Goal: Task Accomplishment & Management: Use online tool/utility

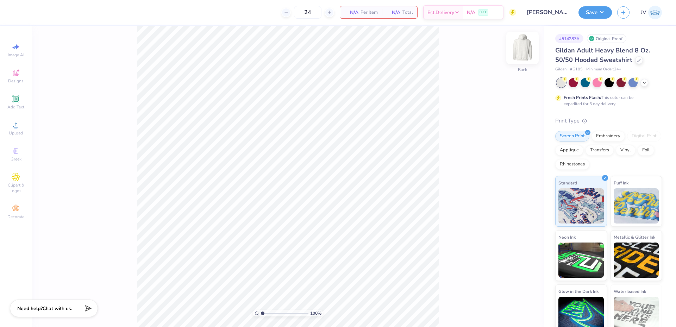
click at [529, 53] on img at bounding box center [522, 48] width 28 height 28
click at [17, 106] on span "Add Text" at bounding box center [15, 107] width 17 height 6
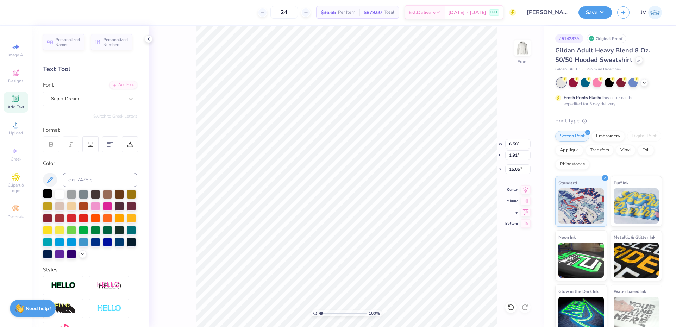
click at [48, 193] on div at bounding box center [47, 193] width 9 height 9
type textarea "EST. 2006"
click at [126, 105] on div at bounding box center [130, 99] width 13 height 13
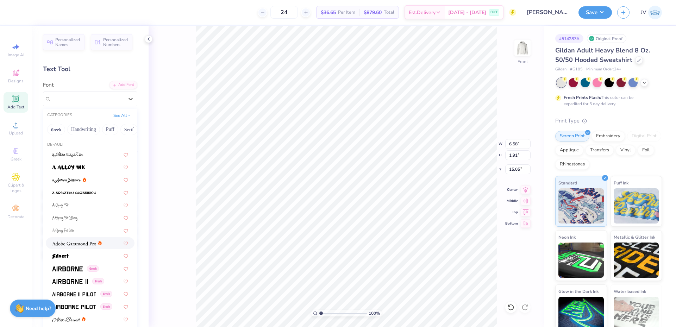
click at [77, 243] on img at bounding box center [74, 243] width 44 height 5
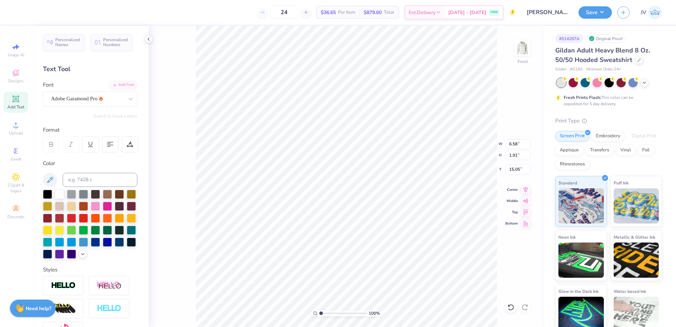
scroll to position [6, 2]
click at [124, 103] on div at bounding box center [130, 99] width 13 height 13
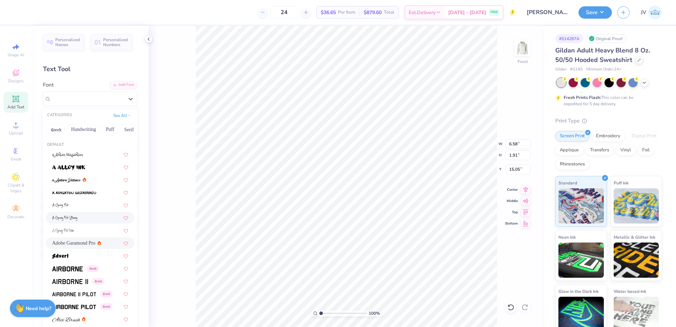
scroll to position [235, 0]
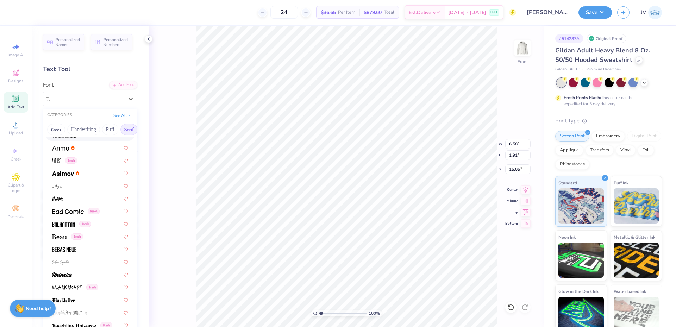
click at [124, 129] on button "Serif" at bounding box center [128, 129] width 17 height 11
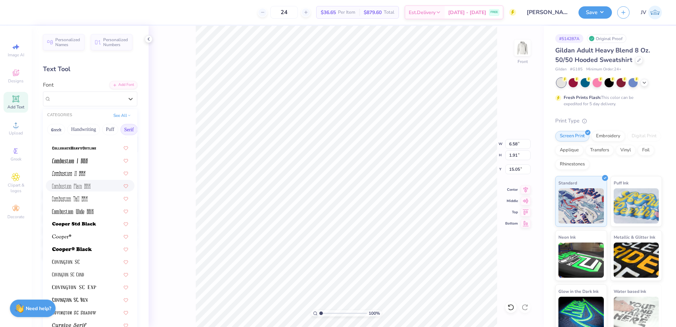
scroll to position [352, 0]
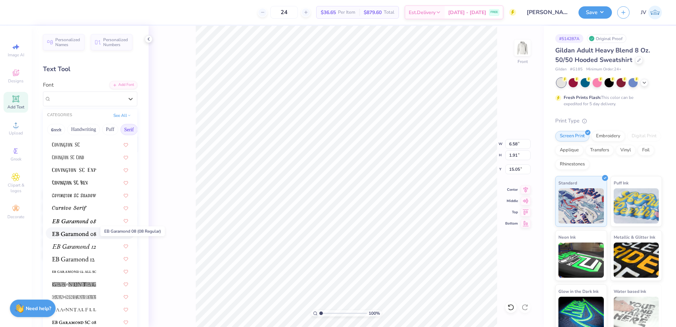
click at [80, 232] on img at bounding box center [74, 233] width 44 height 5
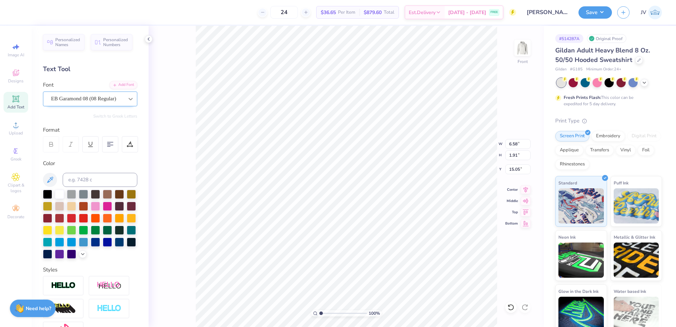
click at [124, 97] on div at bounding box center [130, 99] width 13 height 13
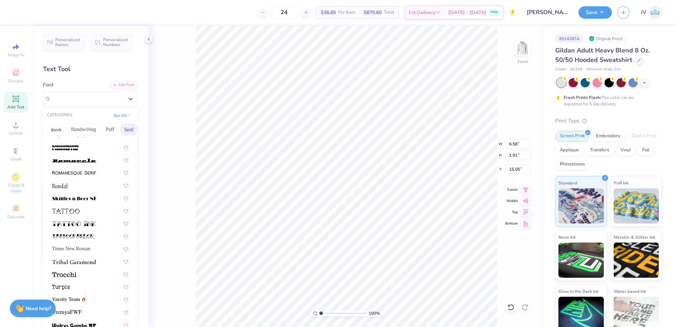
scroll to position [806, 0]
click at [79, 261] on img at bounding box center [74, 261] width 44 height 5
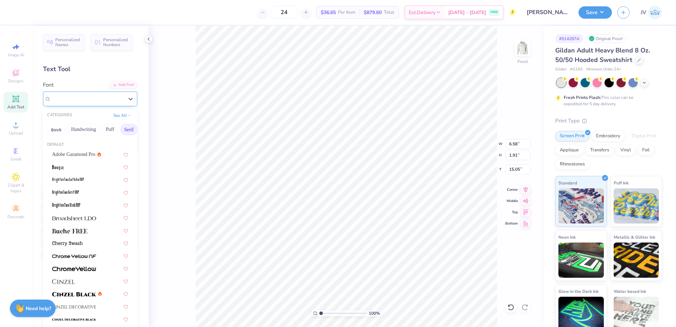
click at [114, 99] on div "[PERSON_NAME]" at bounding box center [87, 98] width 74 height 11
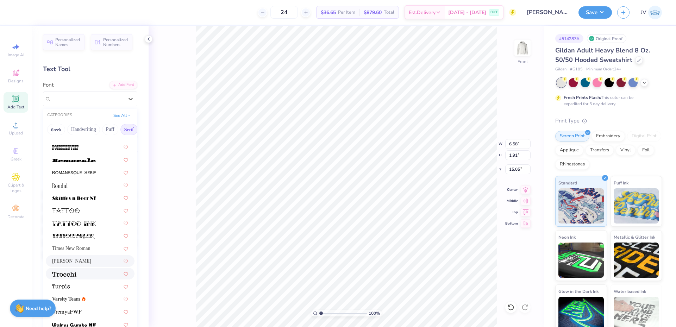
click at [79, 276] on div at bounding box center [90, 273] width 76 height 7
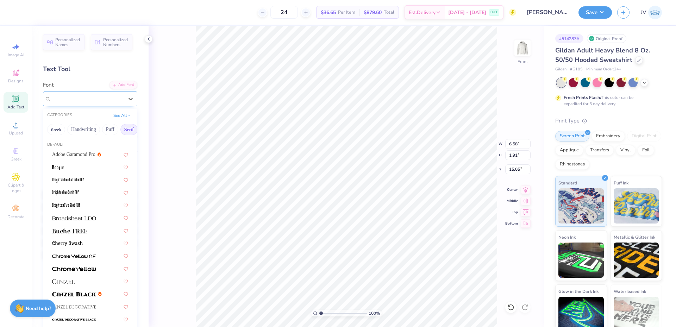
click at [112, 102] on div "Trocchi" at bounding box center [87, 98] width 74 height 11
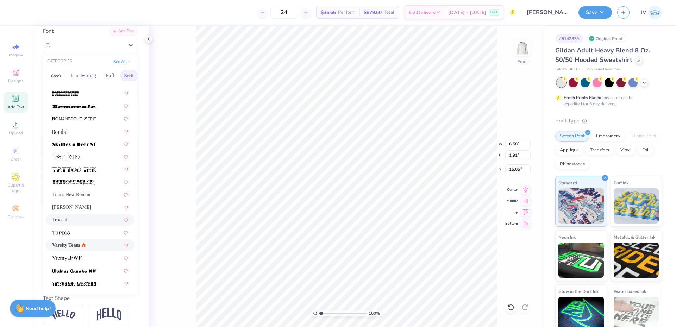
scroll to position [94, 0]
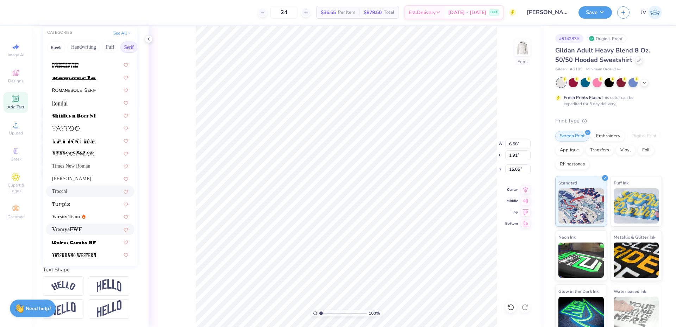
click at [93, 226] on div at bounding box center [90, 229] width 76 height 7
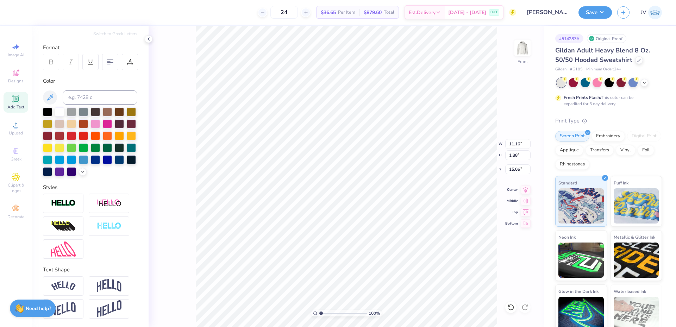
scroll to position [0, 0]
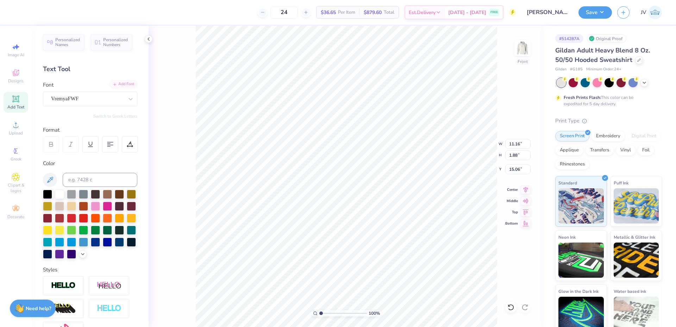
click at [122, 84] on div "Add Font" at bounding box center [123, 84] width 28 height 8
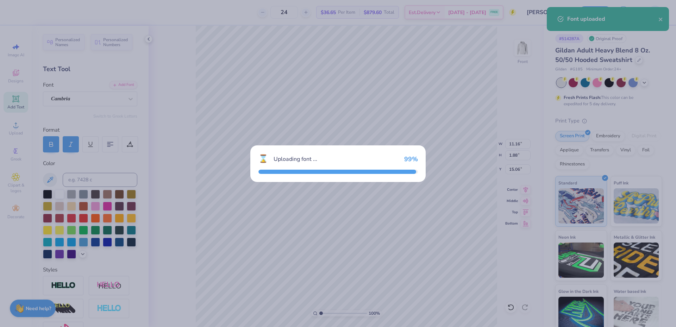
type input "11.50"
type input "1.85"
type input "15.07"
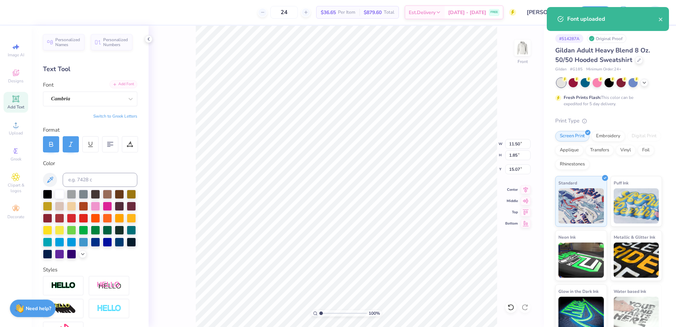
click at [120, 85] on div "Add Font" at bounding box center [123, 84] width 28 height 8
click at [109, 120] on body "24 $36.65 Per Item $879.60 Total Est. Delivery [DATE] - [DATE] FREE Design Titl…" at bounding box center [338, 163] width 676 height 327
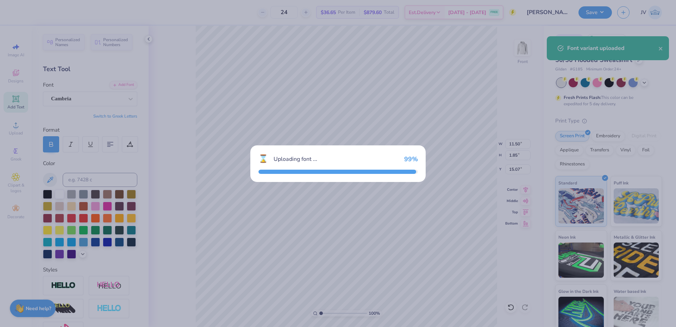
type input "11.77"
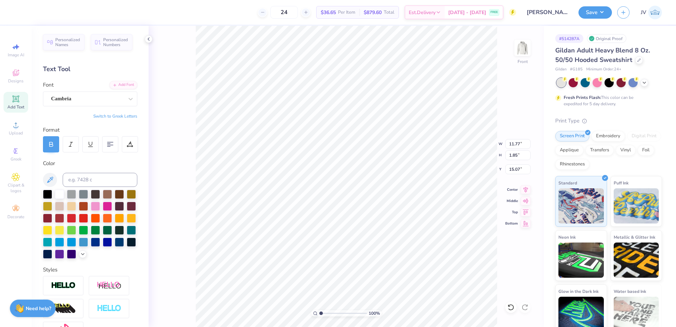
type input "6.00"
click at [524, 188] on icon at bounding box center [526, 189] width 5 height 6
type input "8.82"
type input "1.39"
click at [392, 194] on li "Duplicate" at bounding box center [396, 195] width 55 height 14
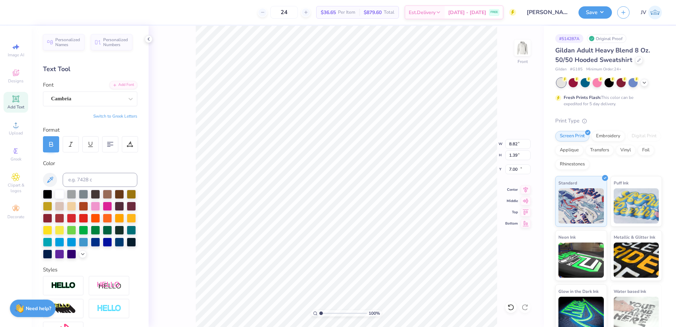
type input "13.90"
type textarea "SEASON 20"
type input "8.44"
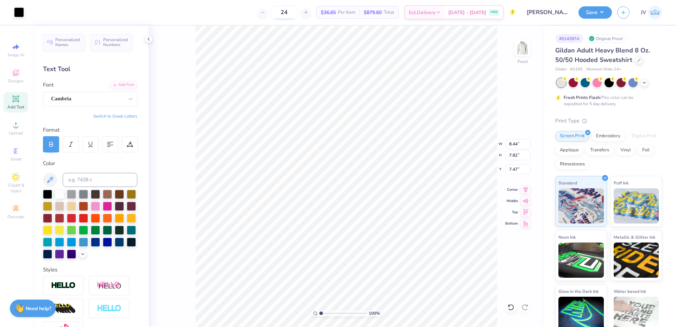
type input "7.82"
type input "7.47"
drag, startPoint x: 128, startPoint y: 146, endPoint x: 130, endPoint y: 152, distance: 6.0
click at [128, 146] on icon at bounding box center [129, 146] width 5 height 0
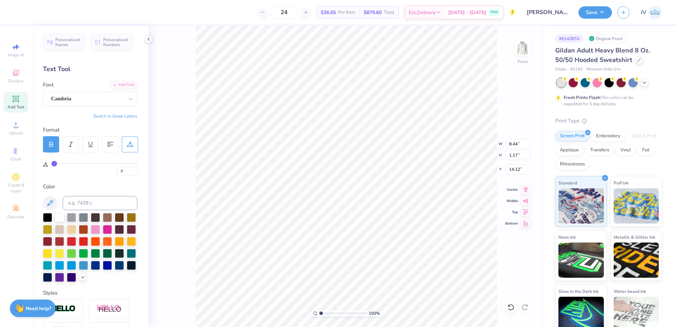
type input "1"
type input "2"
type input "3"
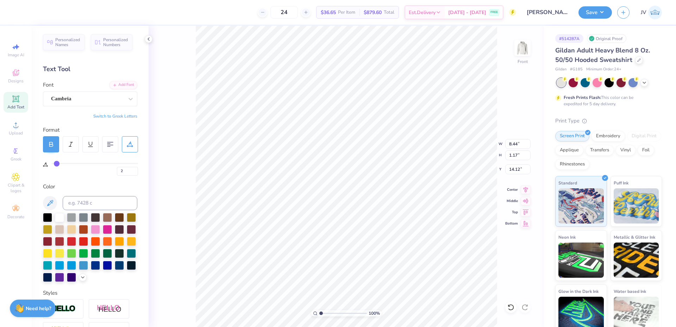
type input "3"
type input "4"
type input "5"
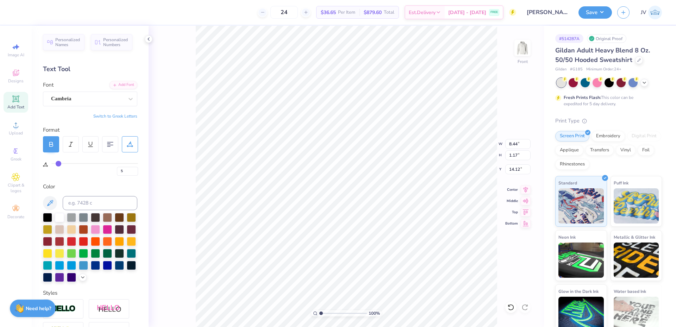
type input "6"
type input "7"
type input "8"
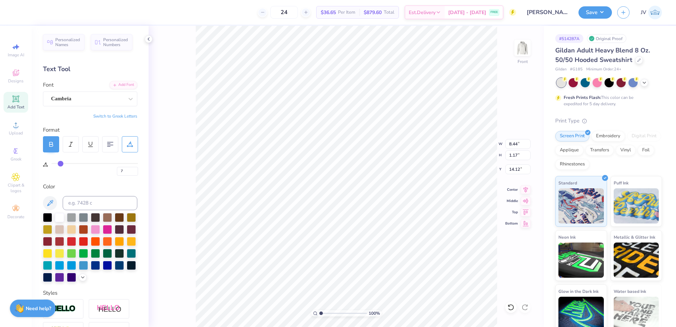
type input "8"
drag, startPoint x: 55, startPoint y: 164, endPoint x: 61, endPoint y: 164, distance: 5.6
type input "8"
click at [61, 164] on input "range" at bounding box center [94, 163] width 87 height 1
type input "9.54"
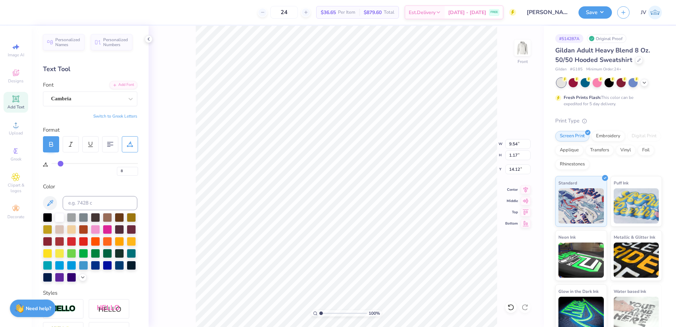
type input "10"
type input "11"
type input "12"
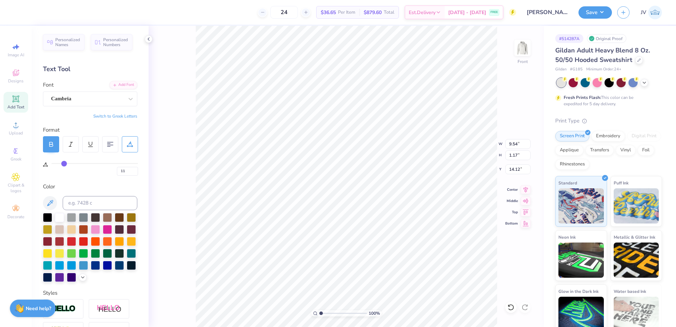
type input "12"
type input "13"
type input "14"
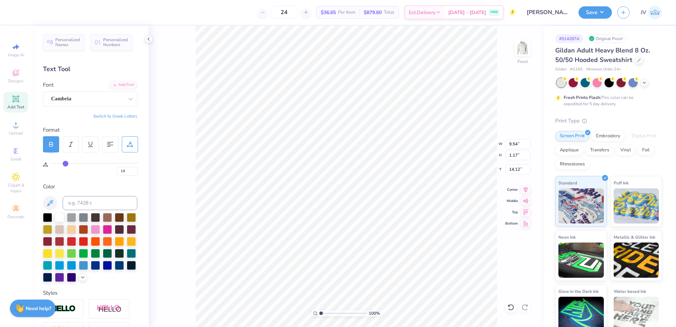
type input "15"
type input "16"
type input "17"
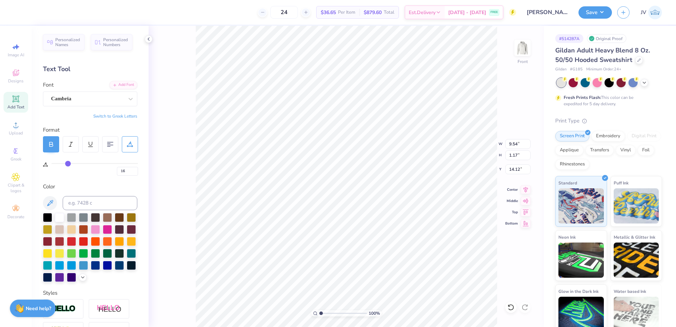
type input "17"
type input "18"
drag, startPoint x: 61, startPoint y: 164, endPoint x: 69, endPoint y: 164, distance: 8.1
type input "18"
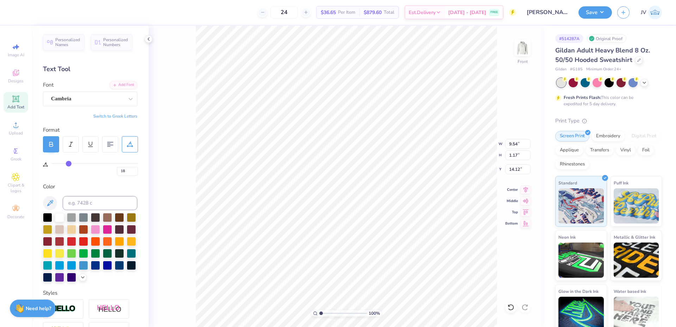
click at [69, 164] on input "range" at bounding box center [94, 163] width 87 height 1
type input "10.91"
type input "19"
type input "20"
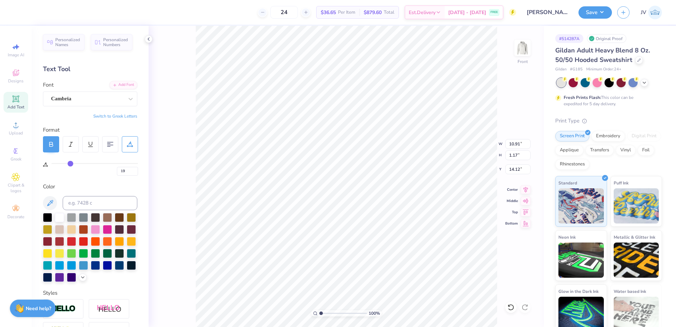
type input "20"
type input "21"
type input "22"
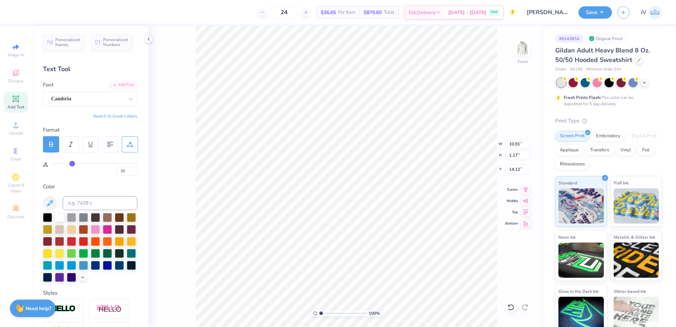
type input "23"
type input "24"
type input "25"
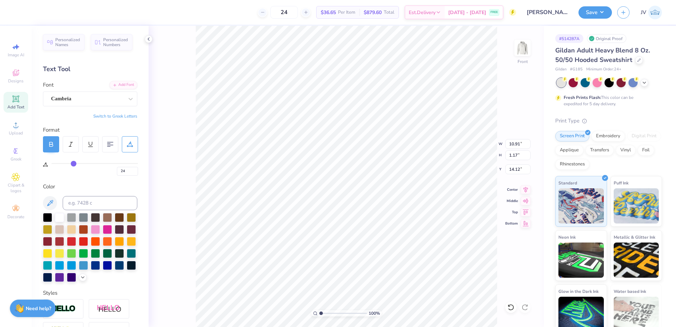
type input "25"
type input "26"
type input "27"
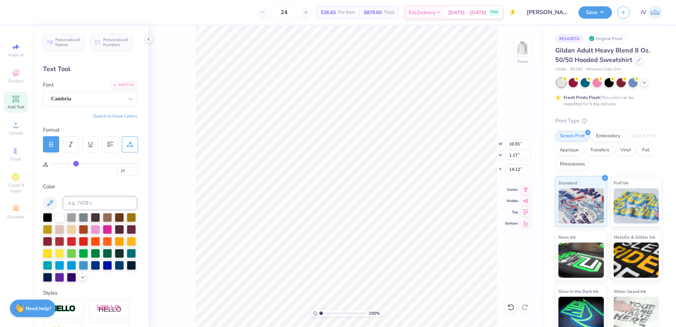
drag, startPoint x: 69, startPoint y: 164, endPoint x: 76, endPoint y: 163, distance: 7.1
type input "27"
click at [76, 163] on input "range" at bounding box center [94, 163] width 87 height 1
type input "12.14"
type input "7.21"
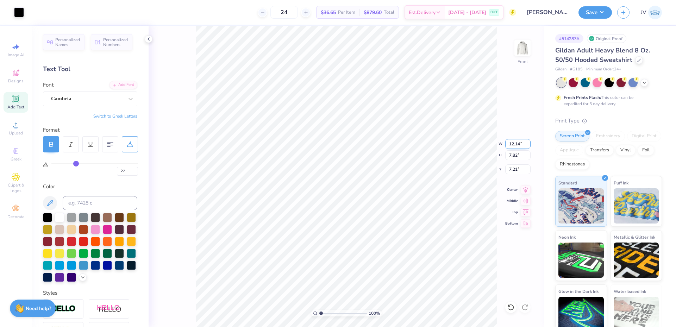
click at [511, 141] on input "12.14" at bounding box center [517, 144] width 25 height 10
type input "12.00"
type input "7.73"
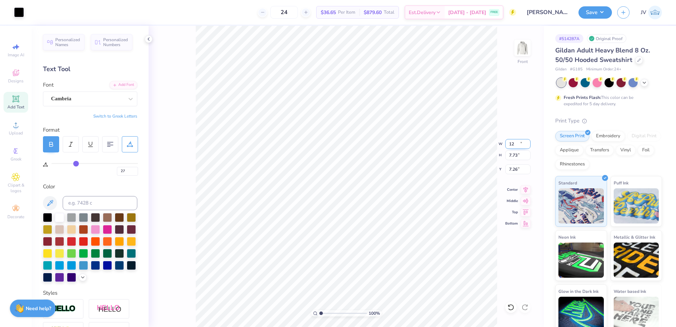
type input "7.26"
click at [380, 197] on li "Duplicate" at bounding box center [374, 195] width 55 height 14
type input "9.86"
type textarea "P.I.N.K."
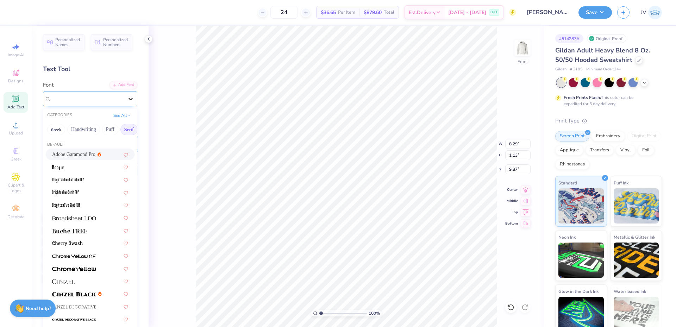
click at [127, 96] on icon at bounding box center [130, 98] width 7 height 7
click at [82, 127] on button "Handwriting" at bounding box center [83, 129] width 33 height 11
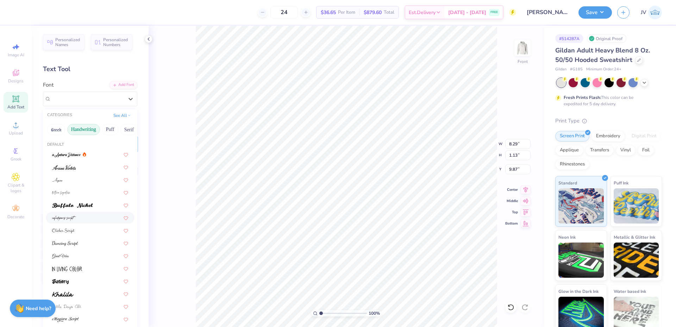
click at [79, 218] on div at bounding box center [90, 217] width 76 height 7
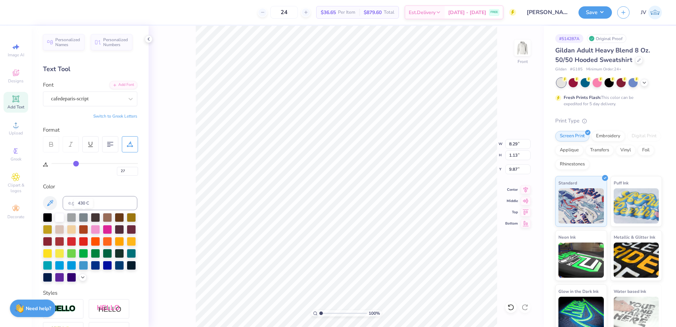
type input "8.94"
type input "1.62"
type input "9.63"
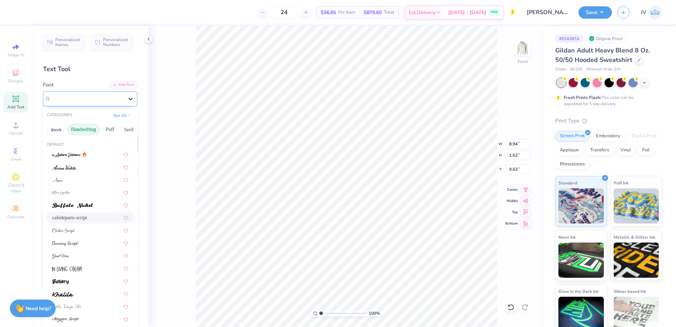
click at [127, 96] on icon at bounding box center [130, 98] width 7 height 7
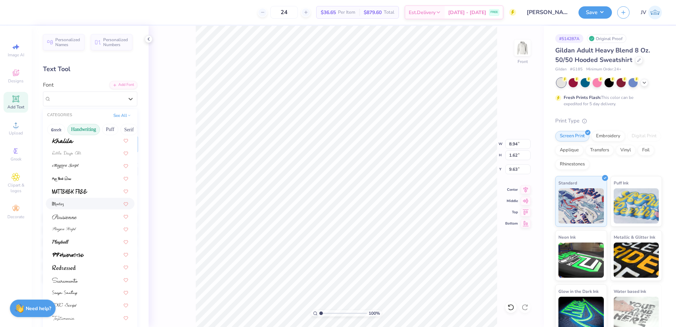
scroll to position [159, 0]
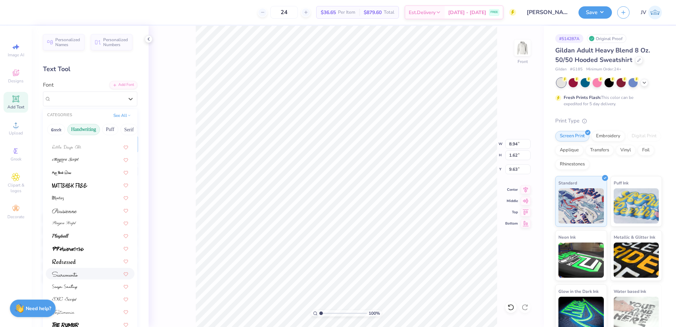
click at [80, 275] on div at bounding box center [90, 273] width 76 height 7
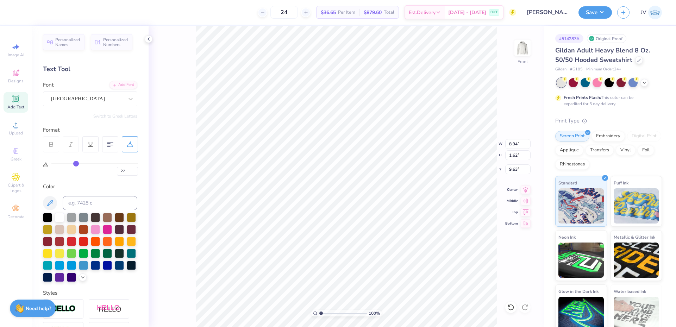
type input "10.76"
type input "1.34"
type input "9.77"
click at [127, 98] on icon at bounding box center [130, 98] width 7 height 7
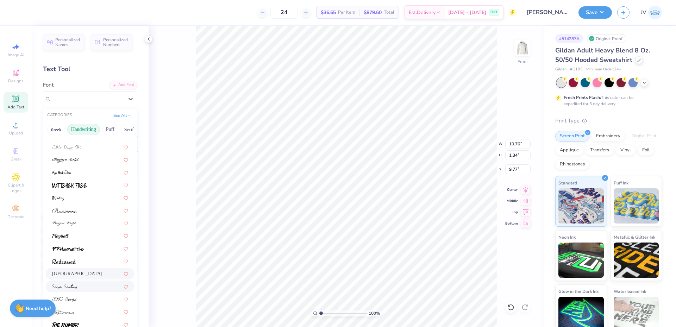
click at [86, 288] on div at bounding box center [90, 286] width 76 height 7
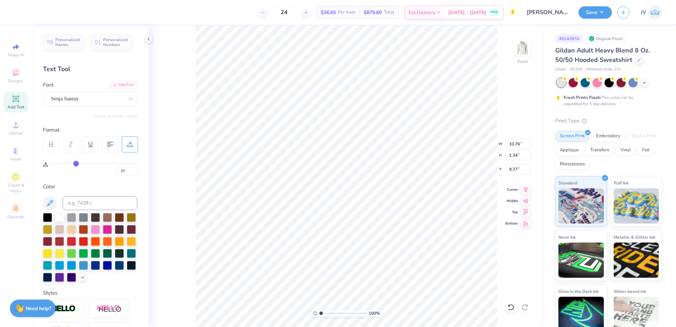
type input "7.79"
type input "1.30"
type input "9.79"
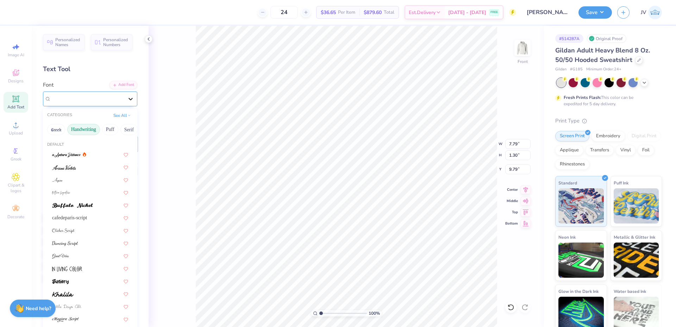
click at [127, 96] on icon at bounding box center [130, 98] width 7 height 7
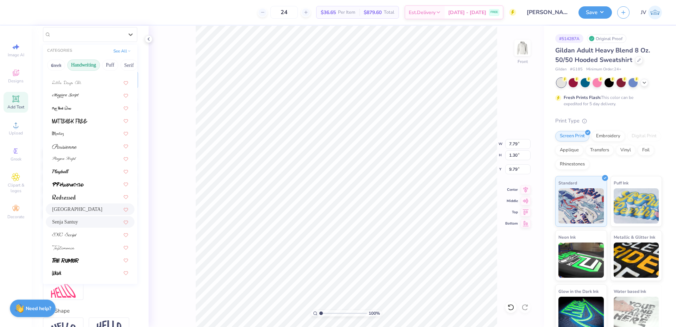
scroll to position [118, 0]
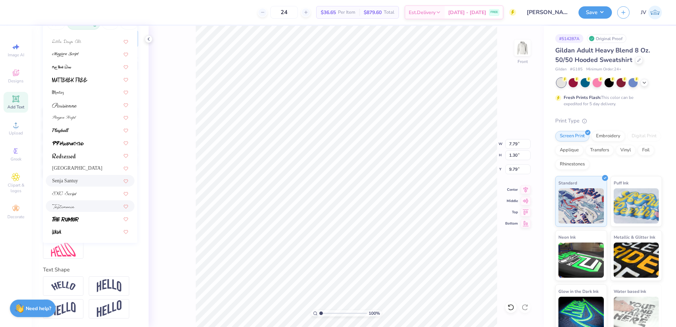
click at [93, 202] on div at bounding box center [90, 205] width 76 height 7
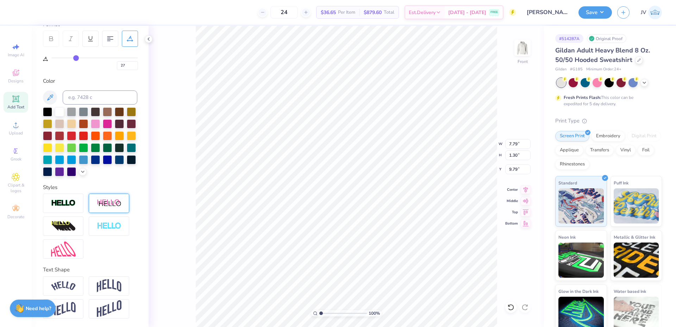
type input "8.98"
type input "1.44"
type input "9.72"
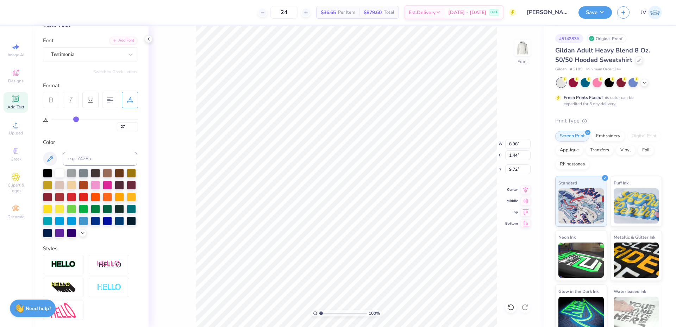
scroll to position [0, 0]
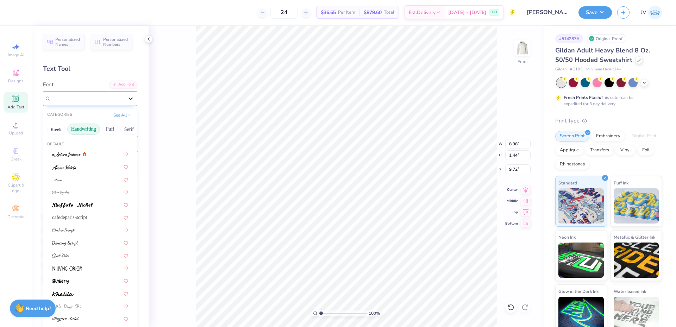
click at [124, 97] on div at bounding box center [130, 98] width 13 height 13
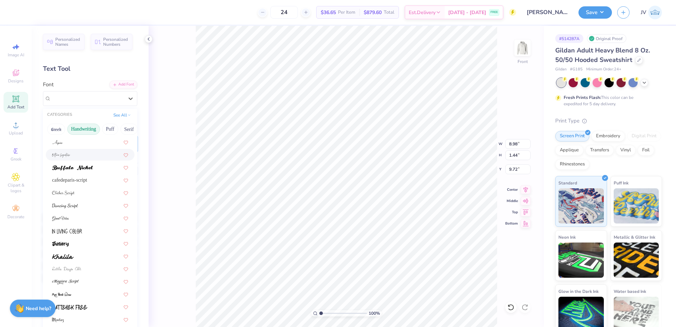
scroll to position [0, 0]
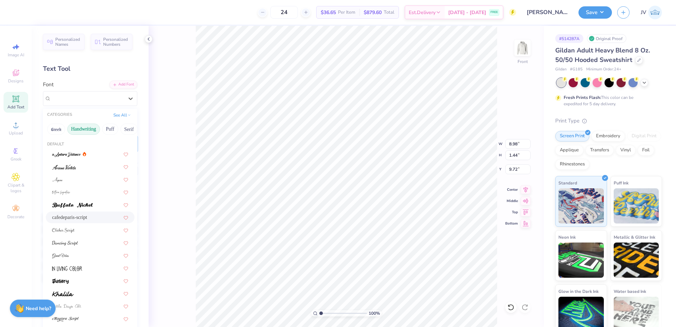
click at [72, 218] on div "cafedeparis-script" at bounding box center [90, 217] width 76 height 7
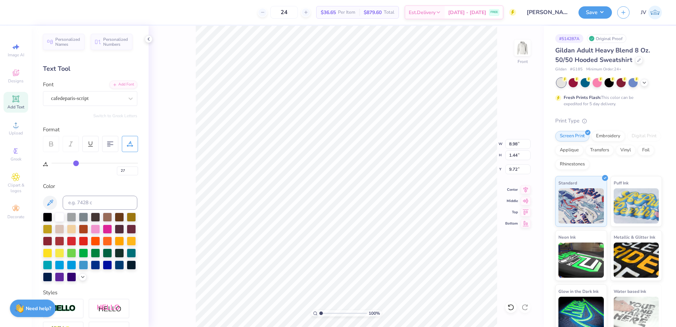
type input "8.94"
type input "1.62"
type input "9.63"
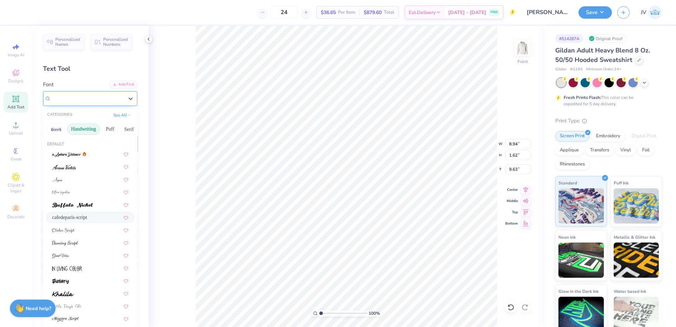
click at [115, 102] on div "cafedeparis-script" at bounding box center [87, 98] width 74 height 11
click at [87, 243] on div at bounding box center [90, 242] width 76 height 7
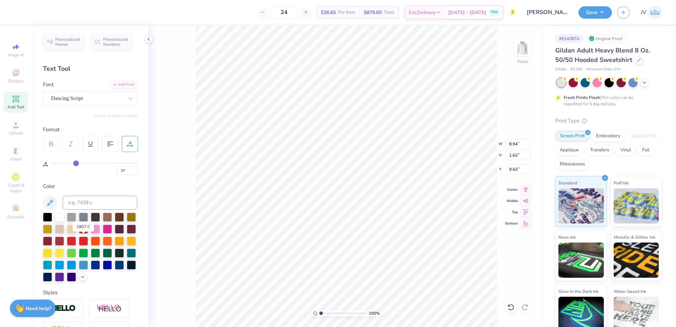
type input "8.01"
type input "1.37"
type input "9.75"
click at [116, 100] on div "Dancing Script" at bounding box center [87, 98] width 74 height 11
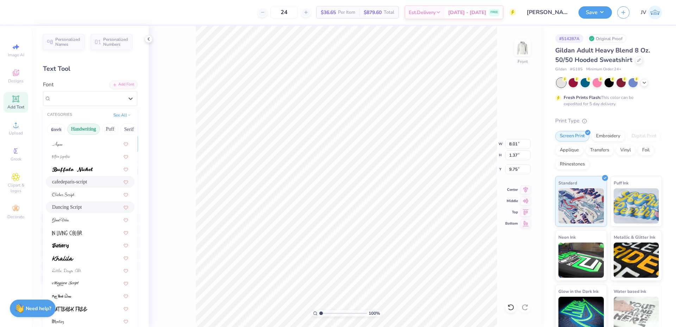
scroll to position [37, 0]
click at [99, 231] on div at bounding box center [90, 231] width 76 height 7
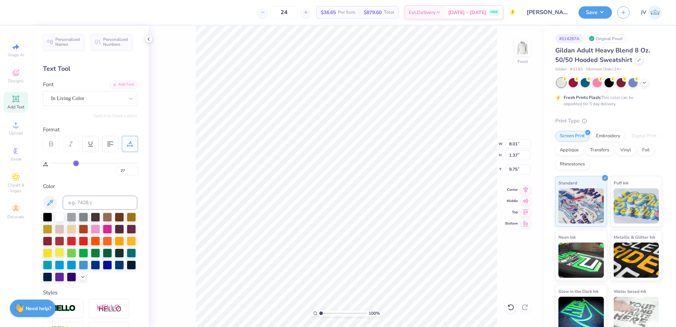
type input "3.28"
type input "1.19"
type input "9.84"
click at [127, 99] on icon at bounding box center [130, 98] width 7 height 7
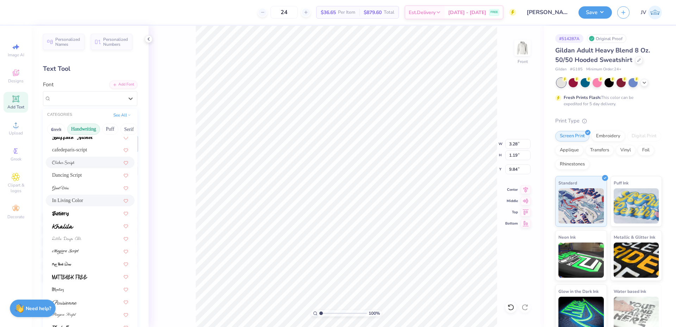
scroll to position [117, 0]
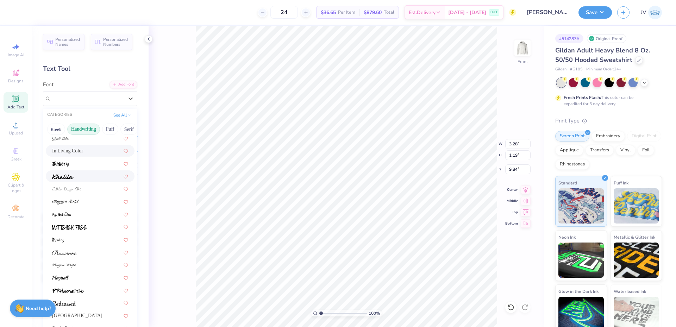
click at [92, 177] on div at bounding box center [90, 176] width 76 height 7
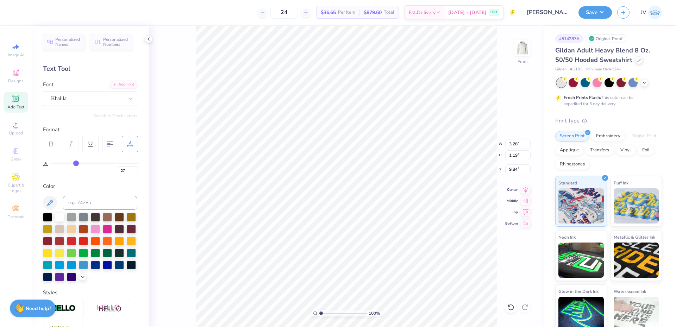
type input "5.23"
type input "1.20"
type input "9.83"
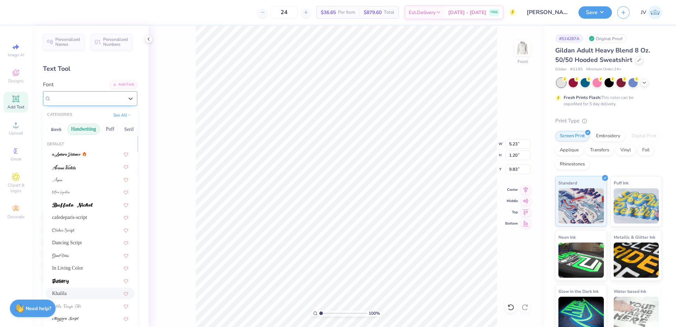
click at [119, 102] on div "Khalila" at bounding box center [87, 98] width 74 height 11
click at [69, 240] on span "Dancing Script" at bounding box center [67, 242] width 30 height 7
type input "5.09"
type input "1.37"
type input "9.75"
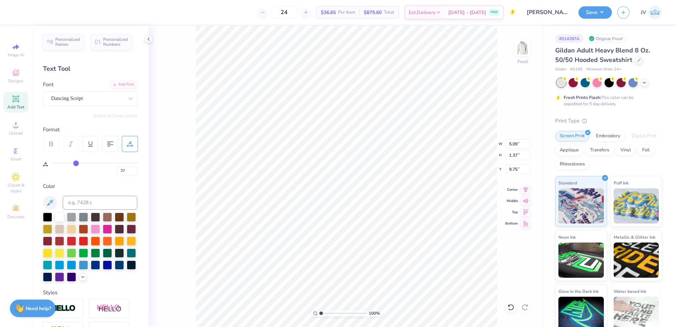
type input "8.62"
type input "2.32"
type input "10.46"
type input "11.50"
type input "3.10"
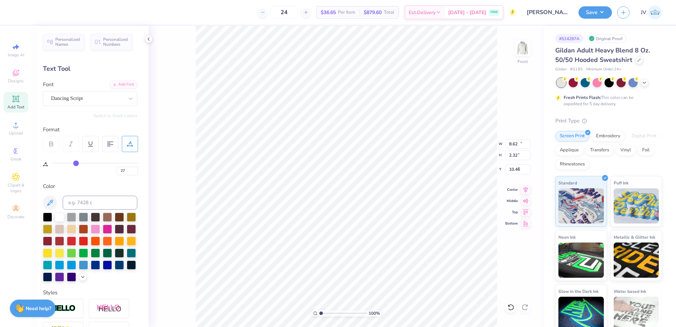
type input "9.69"
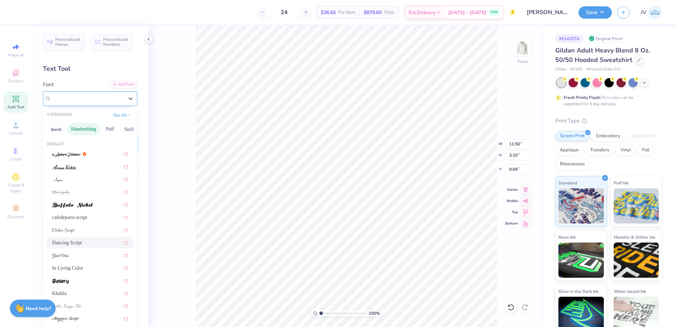
click at [111, 102] on div "Dancing Script" at bounding box center [87, 98] width 74 height 11
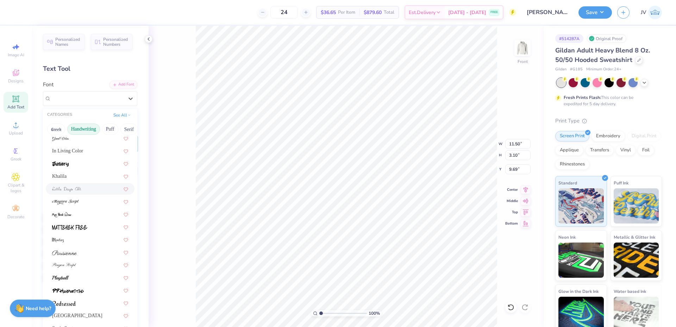
click at [101, 190] on div at bounding box center [90, 188] width 76 height 7
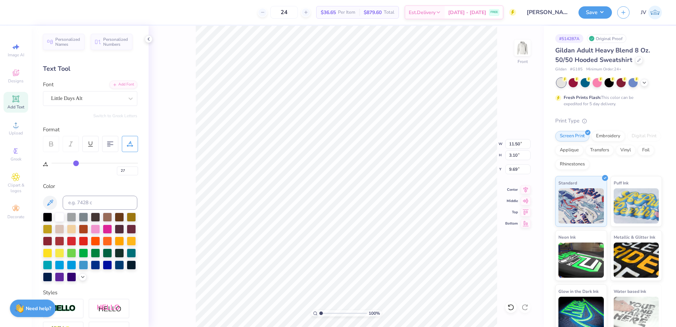
type input "13.60"
type input "2.71"
type input "9.88"
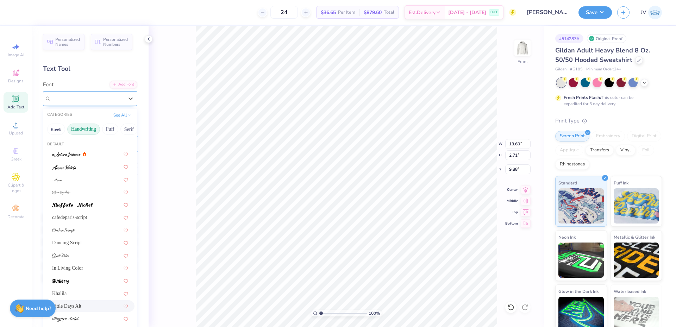
click at [115, 101] on div "Little Days Alt" at bounding box center [87, 98] width 74 height 11
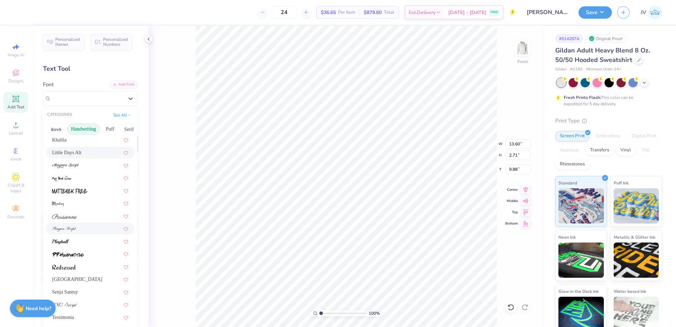
scroll to position [159, 0]
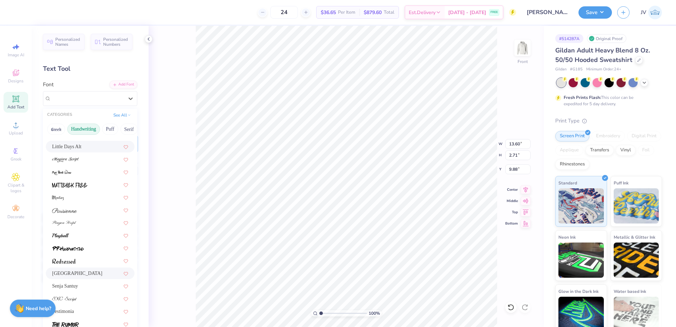
click at [88, 268] on div "[GEOGRAPHIC_DATA]" at bounding box center [90, 274] width 89 height 12
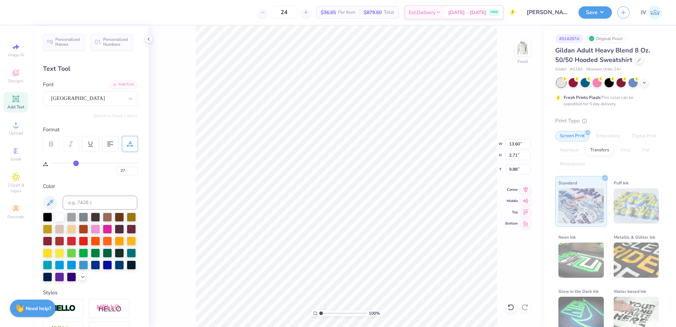
type input "15.67"
type input "2.70"
type input "9.89"
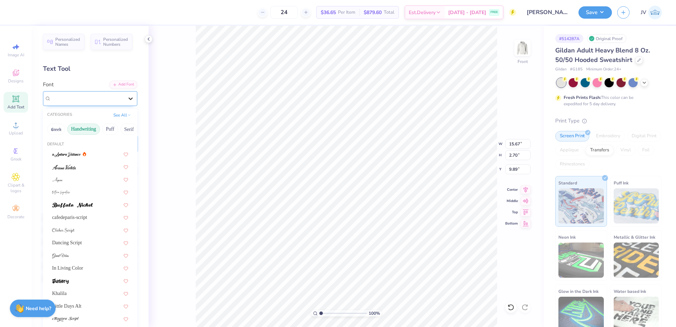
click at [124, 99] on div at bounding box center [130, 98] width 13 height 13
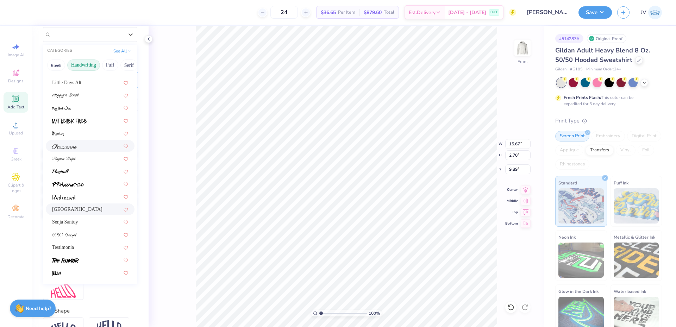
scroll to position [118, 0]
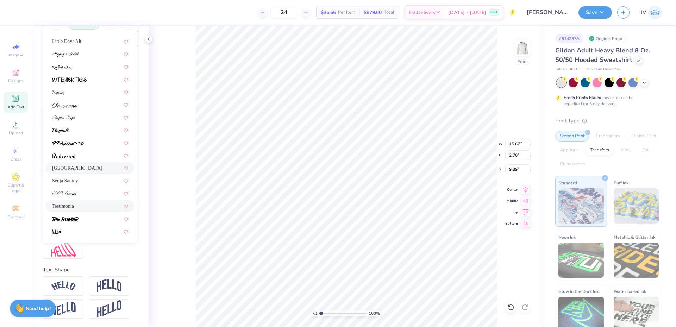
click at [87, 202] on div "Testimonia" at bounding box center [90, 205] width 76 height 7
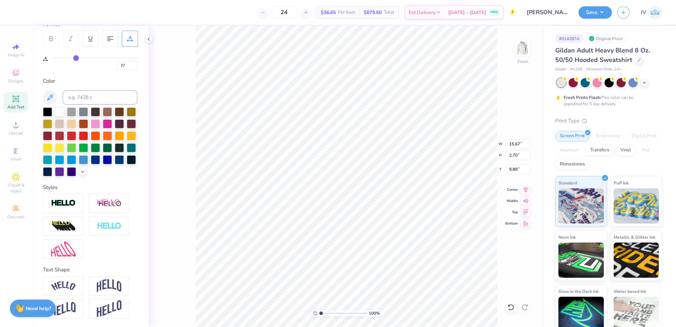
type input "13.07"
type input "2.89"
type input "9.79"
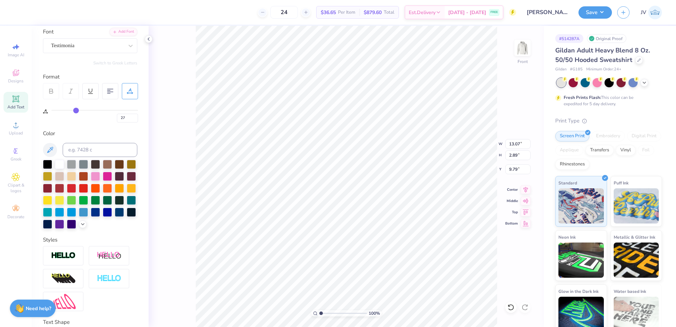
scroll to position [0, 0]
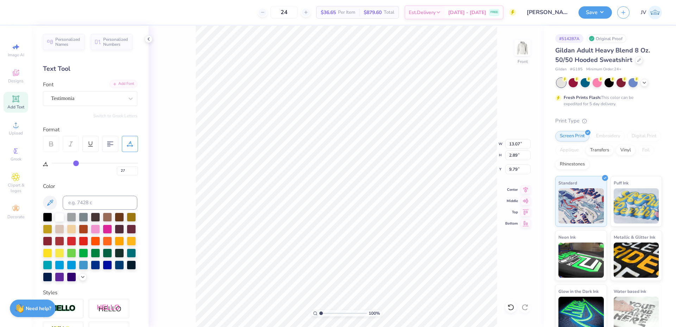
click at [119, 83] on div "Add Font" at bounding box center [123, 84] width 28 height 8
click at [113, 84] on icon at bounding box center [115, 84] width 4 height 4
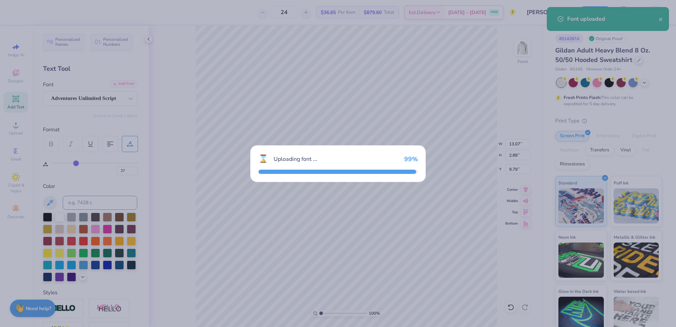
type input "9.74"
type input "2.08"
type input "10.19"
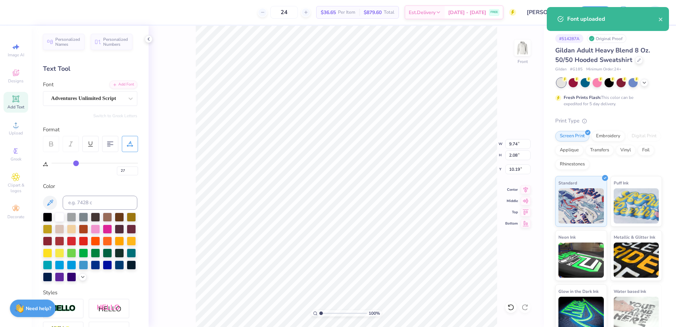
scroll to position [6, 1]
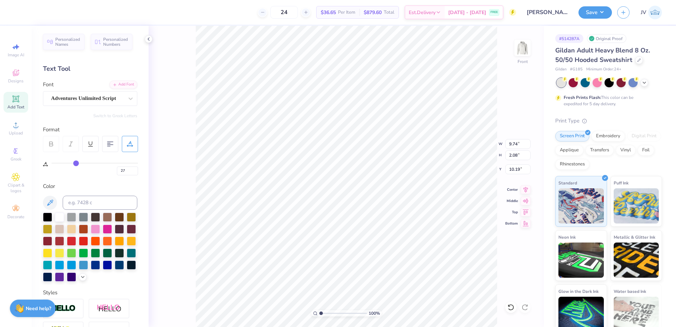
type textarea "P.I.N.K."
type input "25"
type input "24"
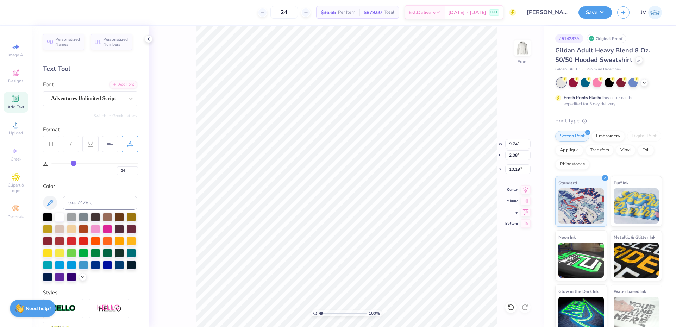
type input "22"
type input "21"
type input "20"
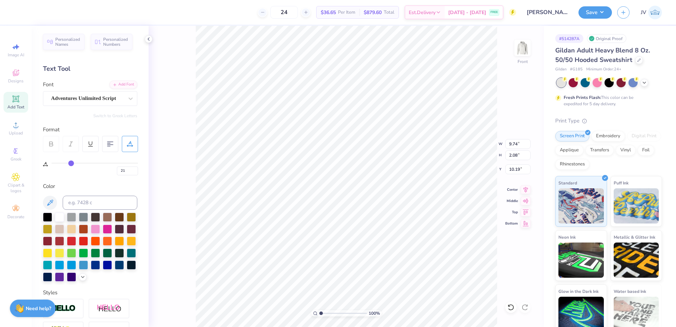
type input "20"
type input "18"
type input "17"
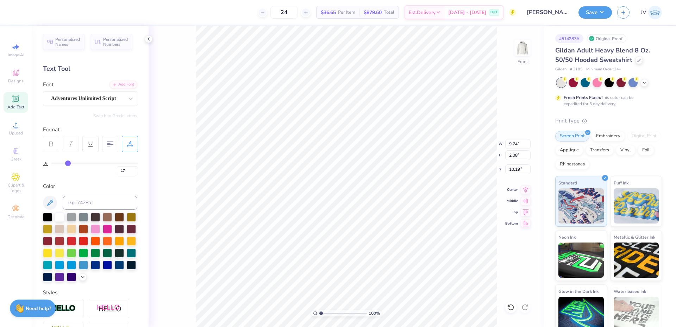
type input "14"
type input "13"
type input "12"
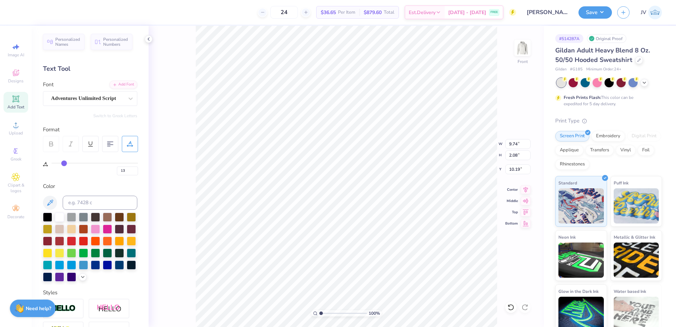
type input "12"
type input "11"
type input "10"
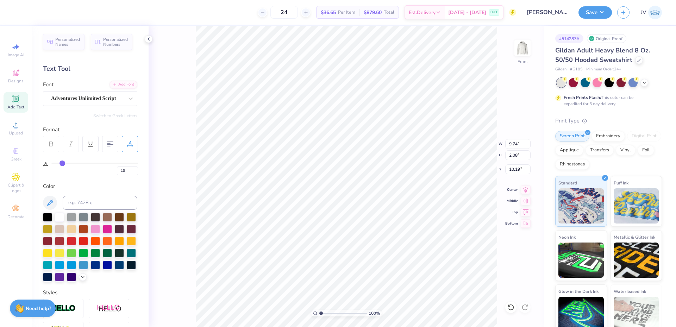
type input "8"
type input "7"
type input "6"
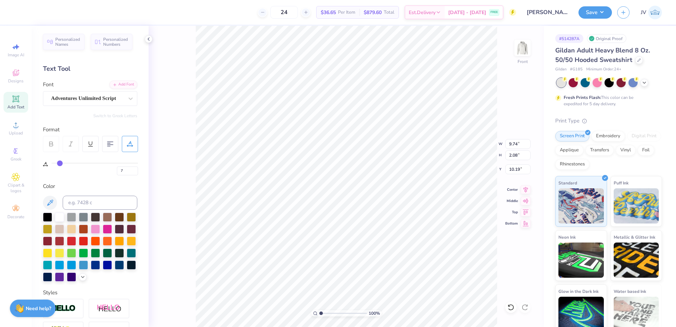
type input "6"
type input "5"
type input "4"
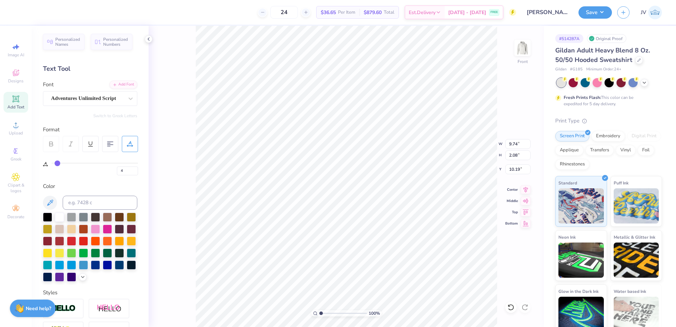
type input "3"
type input "2"
type input "1"
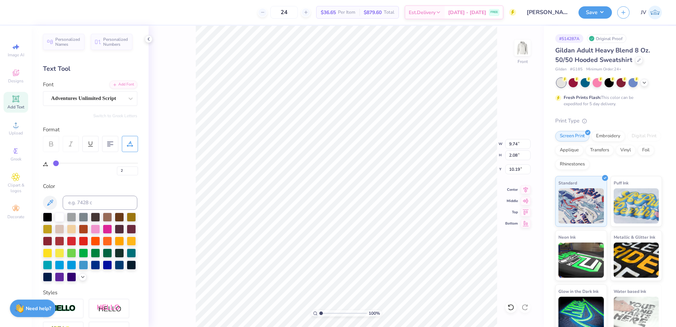
type input "1"
drag, startPoint x: 76, startPoint y: 163, endPoint x: 55, endPoint y: 161, distance: 20.9
type input "1"
click at [55, 163] on input "range" at bounding box center [94, 163] width 87 height 1
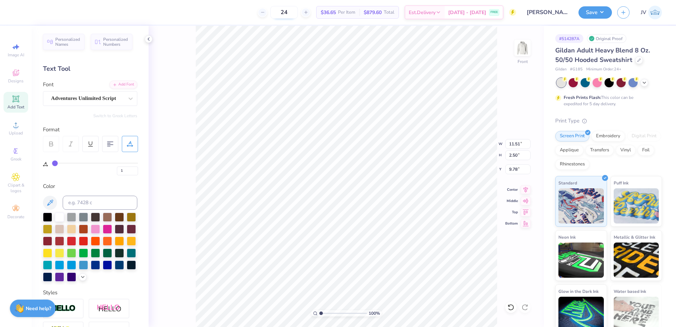
type input "11.51"
type input "2.50"
type input "9.78"
type input "12.78"
type input "2.77"
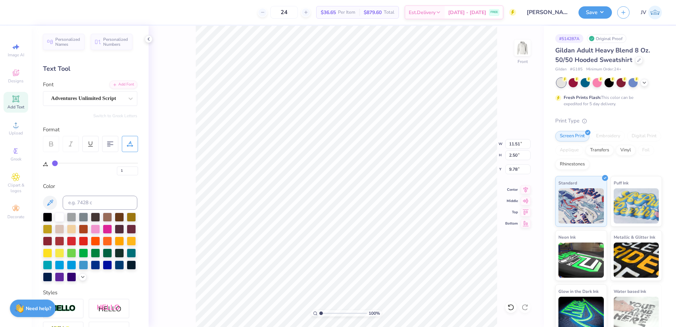
type input "9.51"
type input "27"
type input "1"
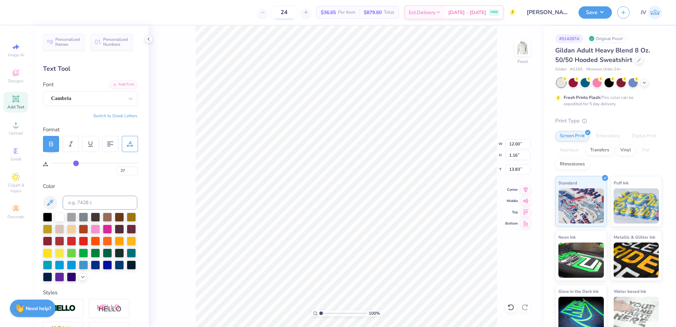
type input "12.78"
type input "2.77"
type input "9.51"
click at [508, 144] on input "12.78" at bounding box center [517, 144] width 25 height 10
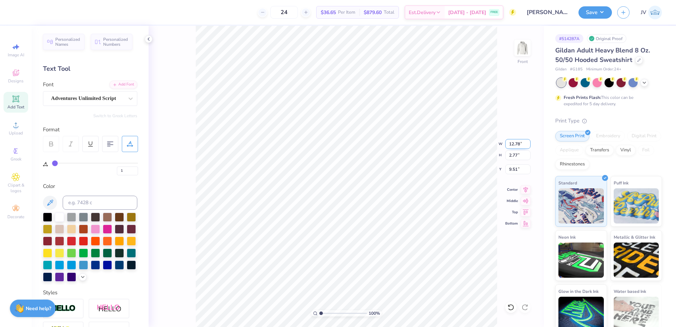
click at [508, 144] on input "12.78" at bounding box center [517, 144] width 25 height 10
type input "12.00"
type input "2.60"
type input "9.59"
click at [527, 200] on icon at bounding box center [526, 200] width 10 height 8
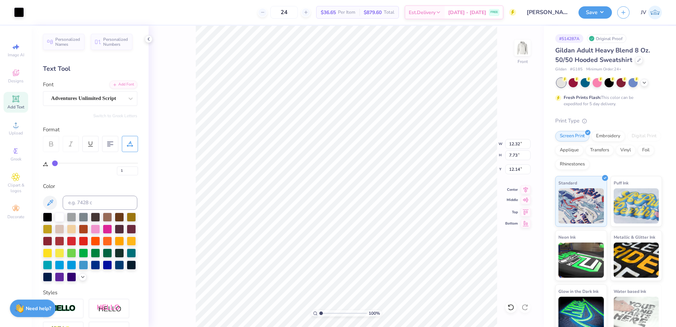
type input "12.14"
click at [526, 191] on icon at bounding box center [526, 189] width 5 height 6
click at [518, 168] on input "12.14" at bounding box center [517, 169] width 25 height 10
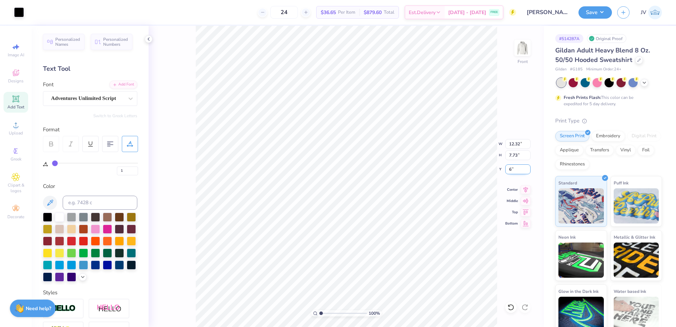
type input "6.00"
type input "0"
click at [78, 202] on input at bounding box center [100, 203] width 75 height 14
type input "0"
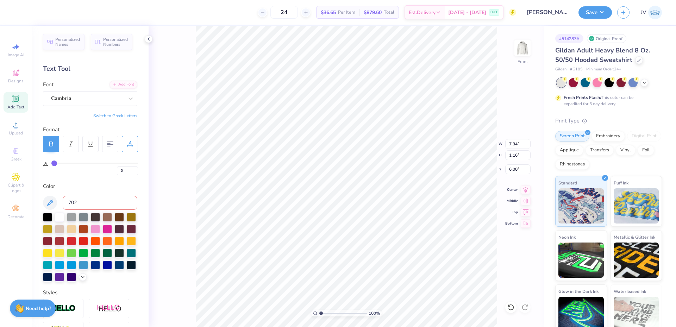
type input "702"
type input "12.00"
type input "2.60"
type input "8.63"
type input "1"
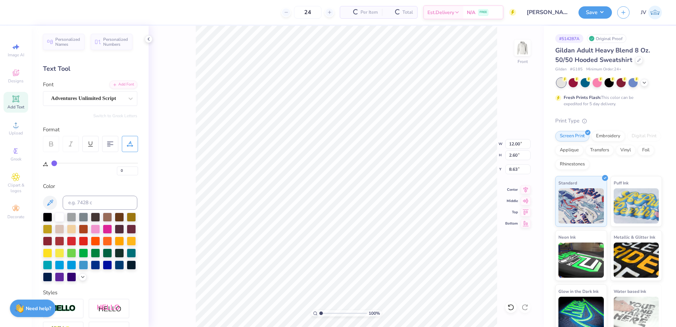
type input "1"
click at [91, 200] on input at bounding box center [100, 203] width 75 height 14
type input "702"
type input "27"
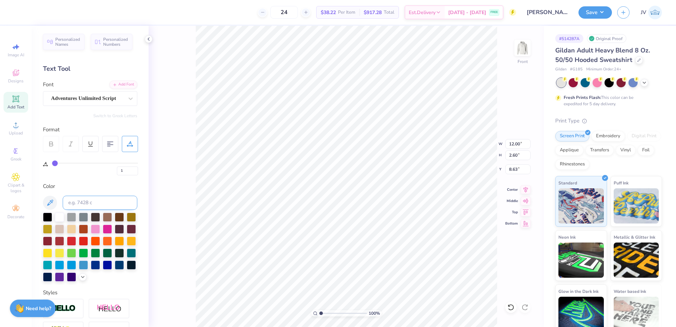
type input "1.16"
type input "12.57"
click at [95, 202] on input at bounding box center [100, 203] width 75 height 14
type input "702"
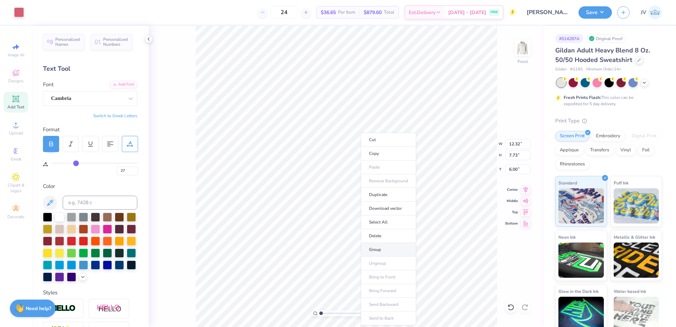
click at [382, 249] on li "Group" at bounding box center [388, 250] width 55 height 14
click at [515, 143] on input "12.32" at bounding box center [517, 144] width 25 height 10
click at [514, 171] on input "6.10" at bounding box center [517, 169] width 25 height 10
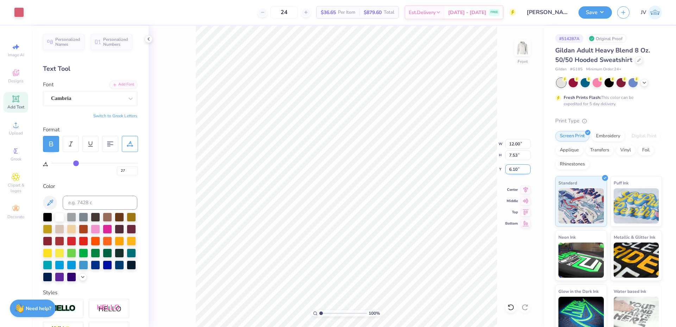
click at [514, 171] on input "6.10" at bounding box center [517, 169] width 25 height 10
click at [396, 260] on li "Ungroup" at bounding box center [408, 264] width 55 height 14
click at [526, 189] on icon at bounding box center [526, 189] width 5 height 6
click at [524, 186] on icon at bounding box center [526, 188] width 10 height 8
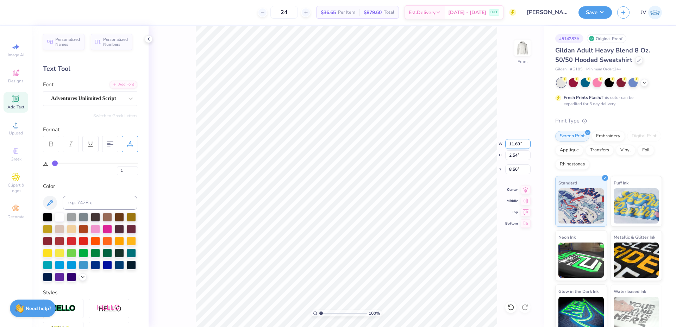
click at [511, 147] on input "11.69" at bounding box center [517, 144] width 25 height 10
click at [380, 248] on li "Group" at bounding box center [391, 250] width 55 height 14
click at [523, 51] on img at bounding box center [522, 48] width 28 height 28
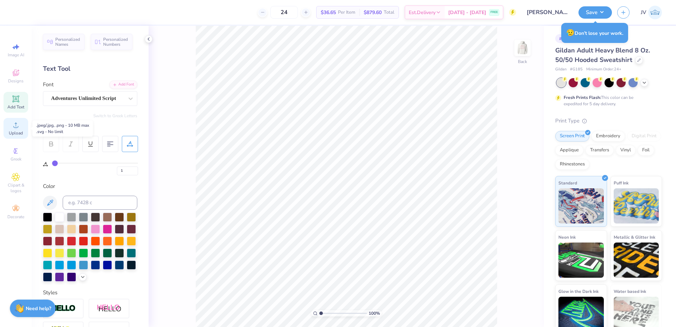
click at [16, 131] on span "Upload" at bounding box center [16, 133] width 14 height 6
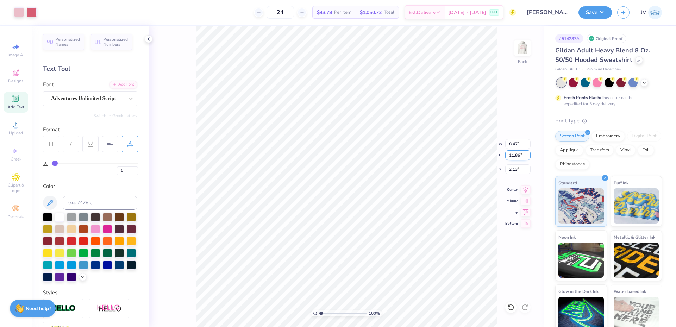
click at [514, 155] on input "11.86" at bounding box center [517, 155] width 25 height 10
click at [510, 156] on input "10.00" at bounding box center [517, 155] width 25 height 10
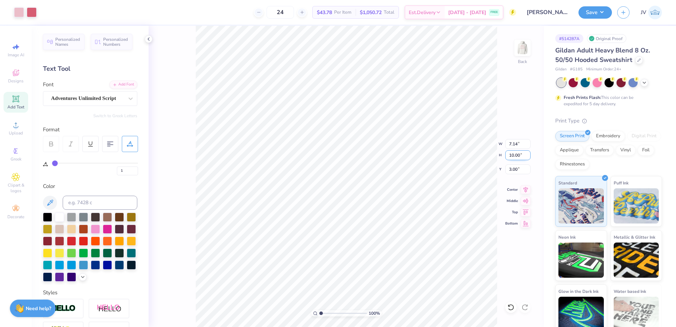
click at [510, 156] on input "10.00" at bounding box center [517, 155] width 25 height 10
click at [513, 173] on input "2.75" at bounding box center [517, 169] width 25 height 10
click at [599, 11] on button "Save" at bounding box center [594, 11] width 33 height 12
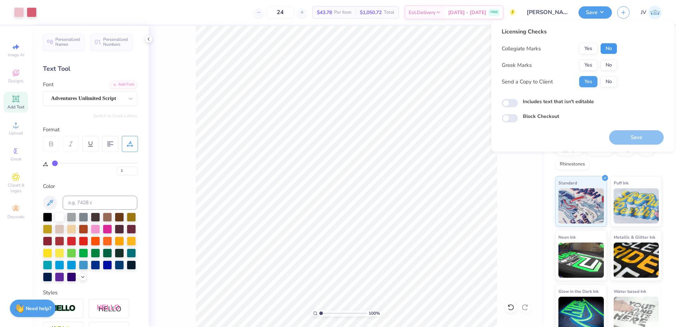
click at [613, 48] on button "No" at bounding box center [608, 48] width 17 height 11
click at [610, 63] on button "No" at bounding box center [608, 65] width 17 height 11
click at [630, 135] on button "Save" at bounding box center [636, 137] width 55 height 14
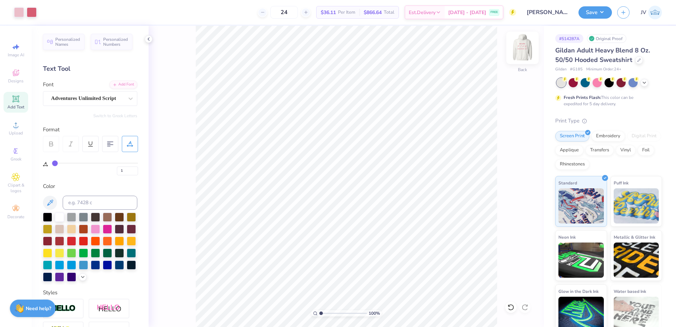
click at [521, 46] on img at bounding box center [522, 48] width 28 height 28
click at [79, 199] on input at bounding box center [100, 203] width 75 height 14
click at [19, 14] on div at bounding box center [19, 12] width 10 height 10
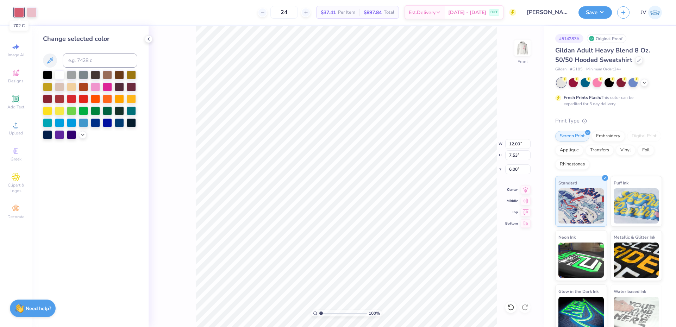
click at [19, 14] on div at bounding box center [19, 12] width 10 height 10
click at [82, 58] on input at bounding box center [100, 61] width 75 height 14
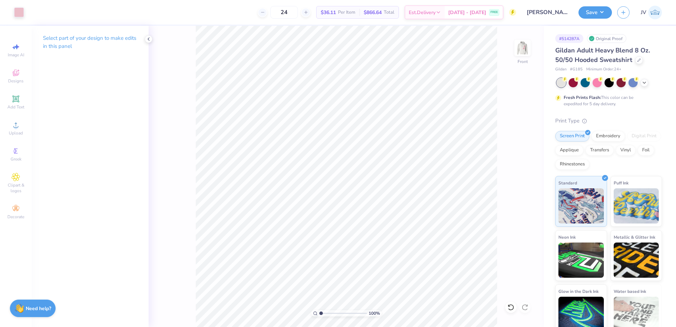
click at [168, 257] on div "100 % Front" at bounding box center [346, 176] width 395 height 301
click at [21, 12] on div at bounding box center [19, 12] width 10 height 10
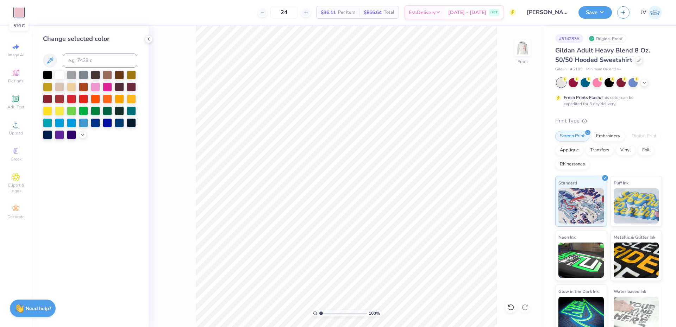
click at [21, 12] on div at bounding box center [19, 12] width 10 height 10
click at [77, 63] on input at bounding box center [100, 61] width 75 height 14
click at [526, 52] on img at bounding box center [522, 48] width 28 height 28
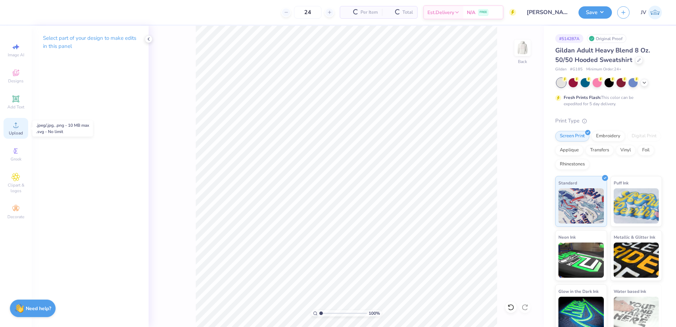
click at [11, 129] on div "Upload" at bounding box center [16, 128] width 25 height 21
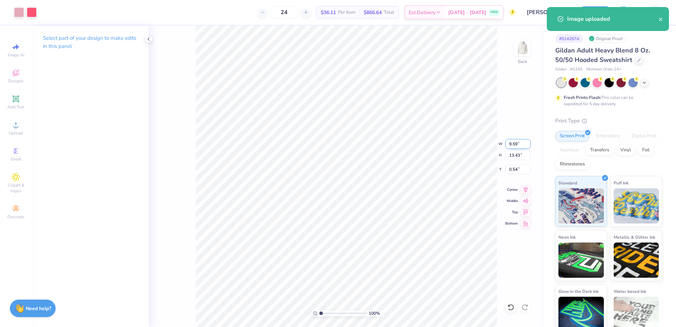
click at [514, 145] on input "9.59" at bounding box center [517, 144] width 25 height 10
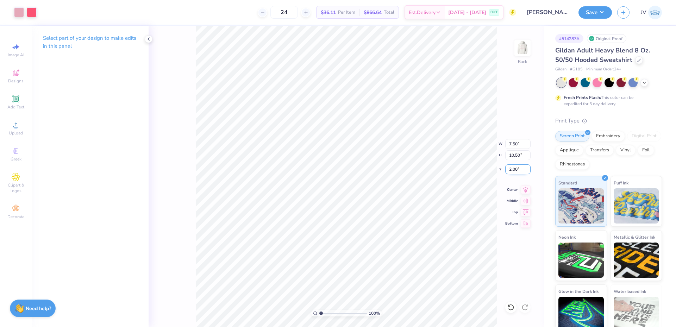
click at [514, 170] on input "2.00" at bounding box center [517, 169] width 25 height 10
click at [512, 172] on input "3.50" at bounding box center [517, 169] width 25 height 10
click at [151, 40] on icon at bounding box center [149, 39] width 6 height 6
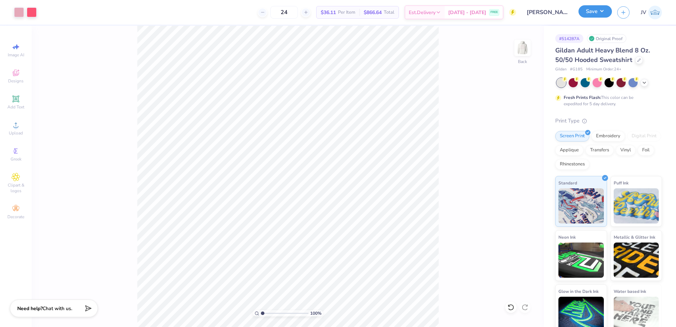
click at [591, 8] on button "Save" at bounding box center [594, 11] width 33 height 12
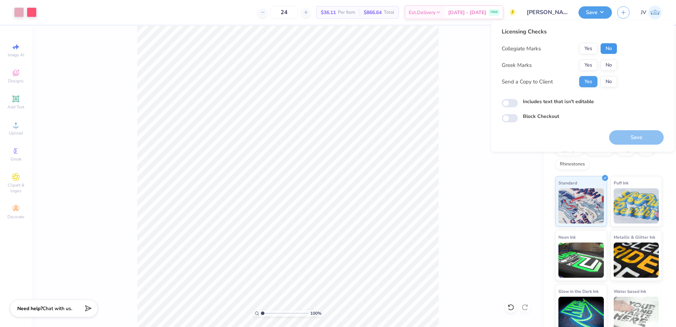
click at [606, 52] on button "No" at bounding box center [608, 48] width 17 height 11
click at [608, 63] on button "No" at bounding box center [608, 65] width 17 height 11
click at [634, 142] on button "Save" at bounding box center [636, 137] width 55 height 14
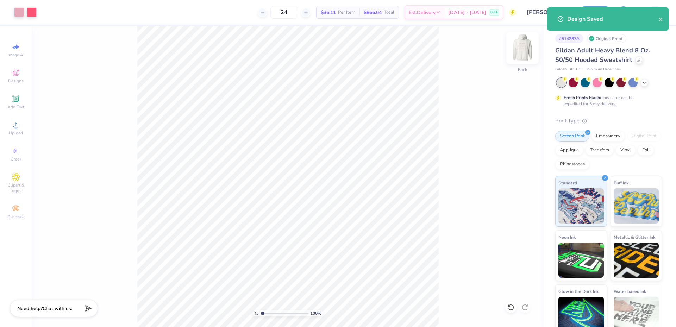
click at [522, 48] on img at bounding box center [522, 48] width 28 height 28
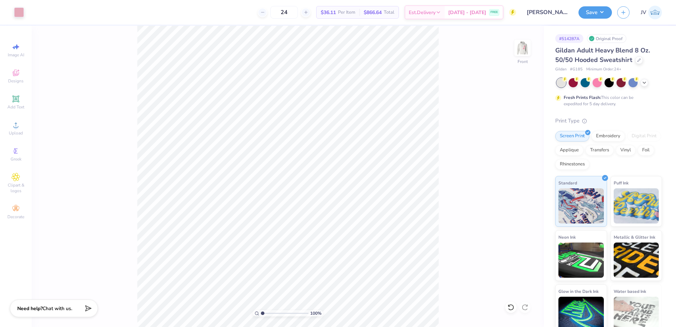
click at [214, 220] on div "100 % Front" at bounding box center [288, 176] width 512 height 301
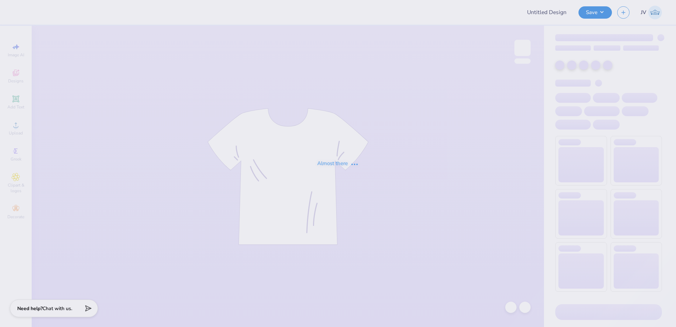
type input "Cal Poly Rugby Merch"
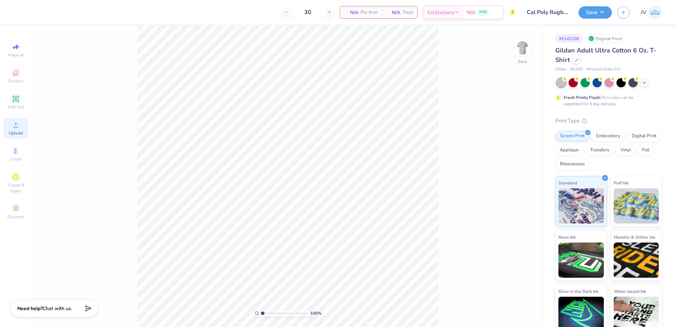
click at [13, 129] on icon at bounding box center [16, 125] width 8 height 8
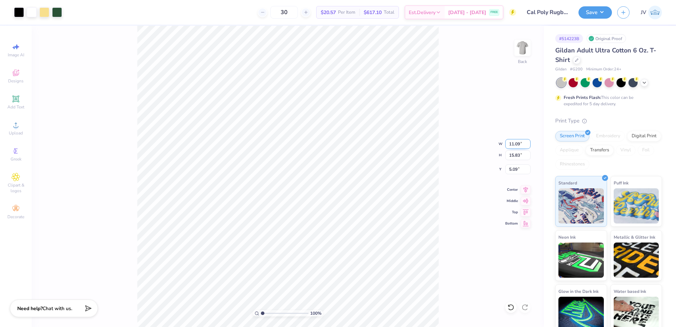
click at [510, 144] on input "11.09" at bounding box center [517, 144] width 25 height 10
type input "3.00"
type input "4.28"
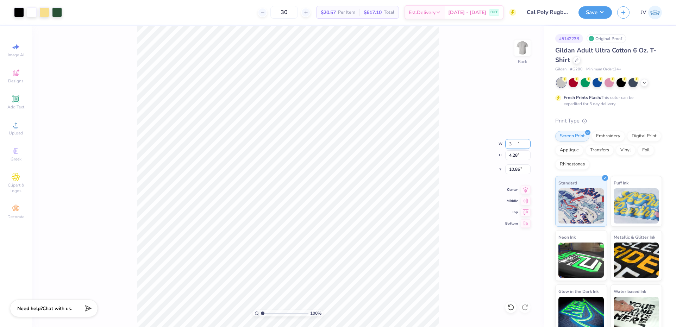
type input "10.86"
click at [17, 131] on span "Upload" at bounding box center [16, 133] width 14 height 6
click at [15, 103] on icon at bounding box center [16, 99] width 8 height 8
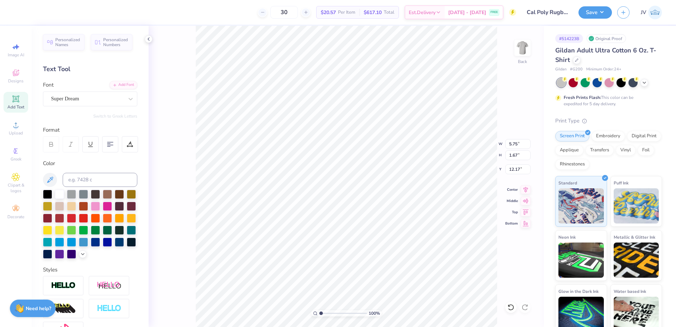
type input "16.37"
type textarea "RUGBY"
click at [122, 85] on div "Add Font" at bounding box center [123, 84] width 28 height 8
click at [123, 81] on div "Add Font" at bounding box center [123, 84] width 28 height 8
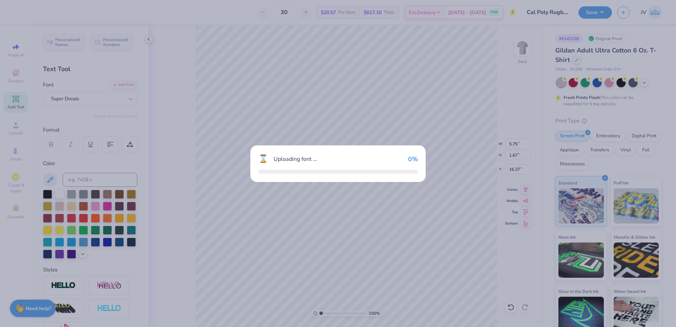
type input "7.30"
type input "1.70"
type input "16.35"
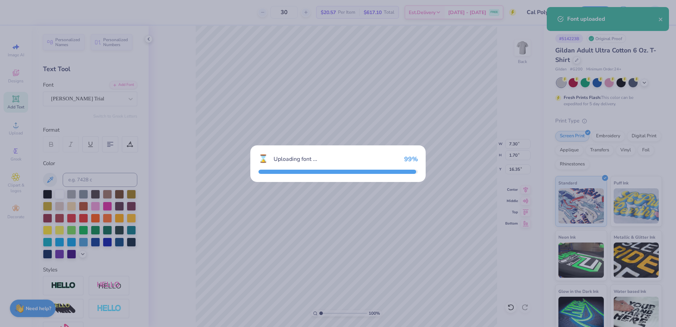
type input "6.79"
type input "1.66"
type input "16.37"
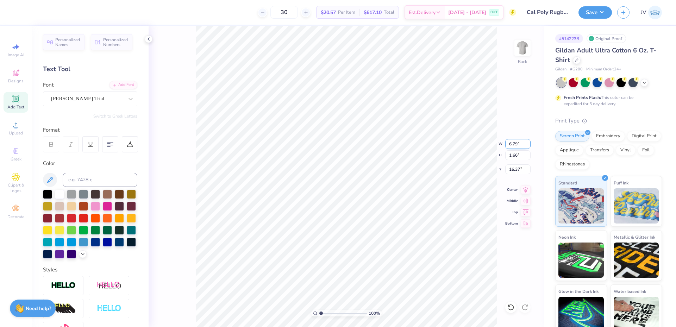
click at [514, 143] on input "6.79" at bounding box center [517, 144] width 25 height 10
type input "3.50"
type input "0.86"
type input "16.77"
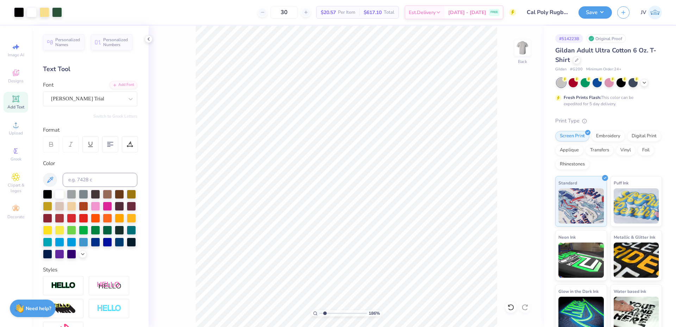
type input "1.86"
click at [325, 313] on input "range" at bounding box center [343, 313] width 48 height 6
click at [525, 188] on icon at bounding box center [526, 188] width 10 height 8
type input "12.25"
click at [516, 139] on input "3.50" at bounding box center [517, 144] width 25 height 10
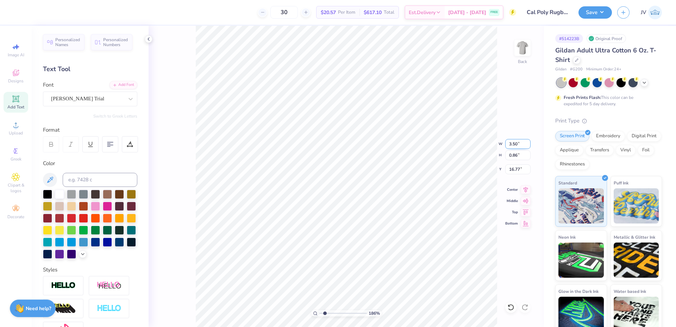
click at [516, 139] on input "3.50" at bounding box center [517, 144] width 25 height 10
type input "4.50"
type input "1.10"
type input "16.65"
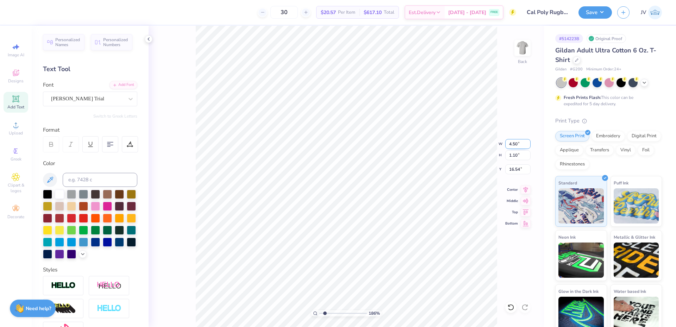
click at [514, 146] on input "4.50" at bounding box center [517, 144] width 25 height 10
type input "1"
type input "4.25"
type input "1.04"
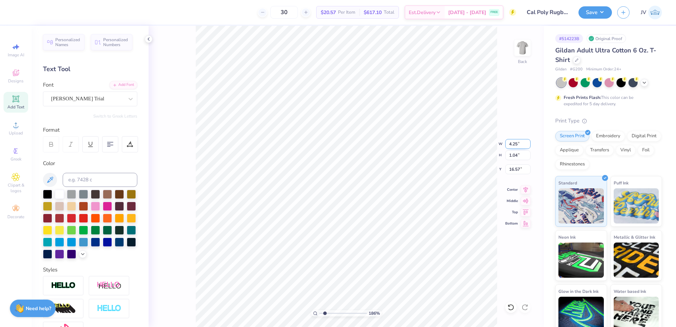
type input "16.57"
type input "4.24"
click at [355, 247] on li "Group" at bounding box center [360, 250] width 55 height 14
click at [509, 157] on input "5.45" at bounding box center [517, 155] width 25 height 10
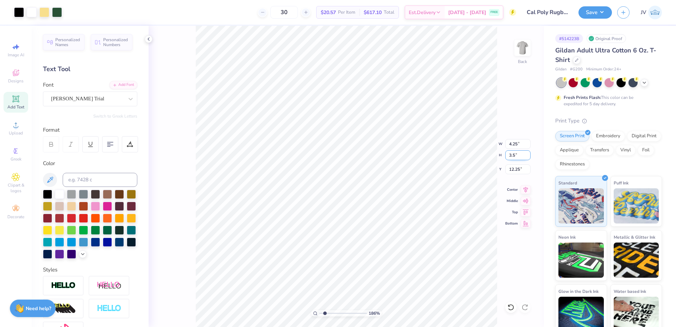
type input "3.5"
type input "2.73"
type input "3.50"
click at [517, 170] on input "13.23" at bounding box center [517, 169] width 25 height 10
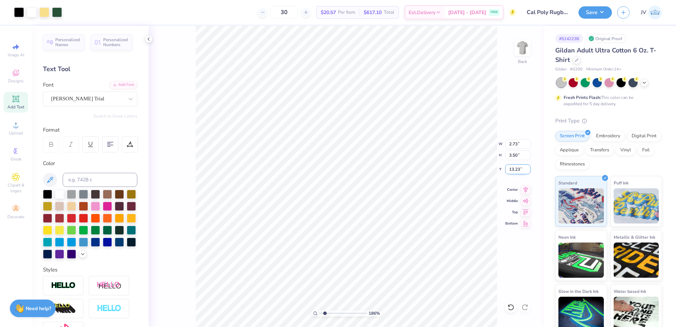
click at [517, 170] on input "13.23" at bounding box center [517, 169] width 25 height 10
type input "3.00"
drag, startPoint x: 326, startPoint y: 312, endPoint x: 319, endPoint y: 313, distance: 6.8
type input "1"
click at [319, 313] on input "range" at bounding box center [343, 313] width 48 height 6
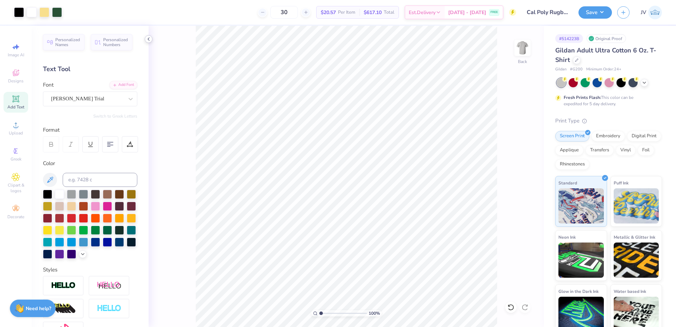
click at [147, 38] on icon at bounding box center [149, 39] width 6 height 6
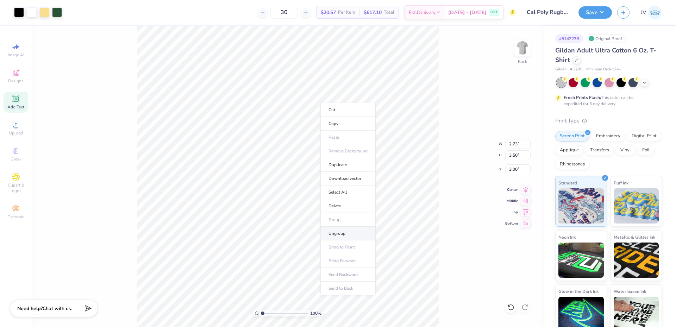
click at [334, 233] on li "Ungroup" at bounding box center [347, 234] width 55 height 14
click at [16, 132] on span "Upload" at bounding box center [16, 133] width 14 height 6
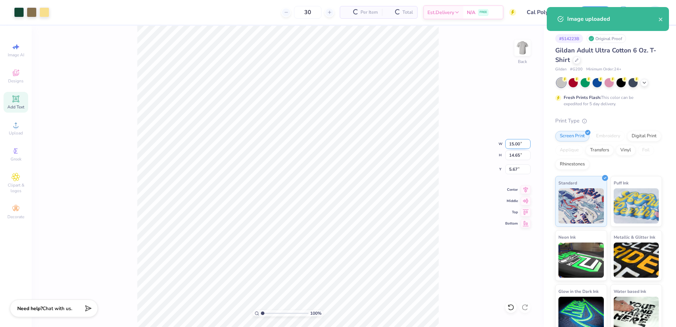
click at [512, 143] on input "15.00" at bounding box center [517, 144] width 25 height 10
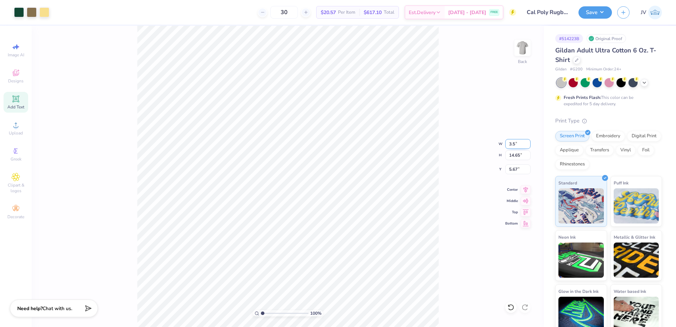
type input "3.50"
type input "3.42"
type input "11.29"
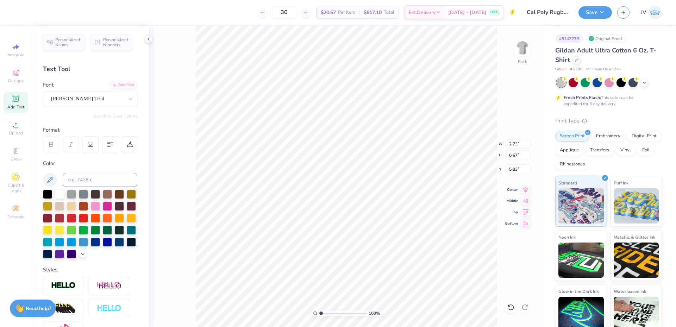
type input "15.15"
drag, startPoint x: 321, startPoint y: 312, endPoint x: 334, endPoint y: 312, distance: 13.0
type input "3.79"
click at [334, 312] on input "range" at bounding box center [343, 313] width 48 height 6
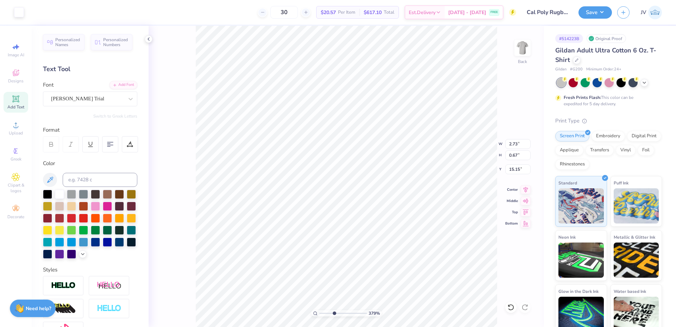
type input "15.14"
click at [513, 143] on input "2.73" at bounding box center [517, 144] width 25 height 10
type input "3.50"
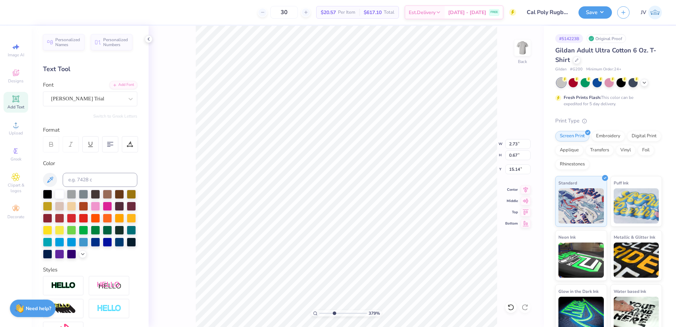
type input "3.42"
type input "11.29"
type input "2.73"
type input "0.67"
type input "15.14"
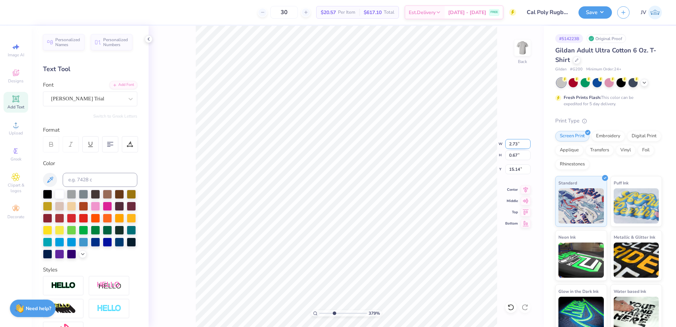
click at [512, 143] on input "2.73" at bounding box center [517, 144] width 25 height 10
type input "4.00"
type input "0.98"
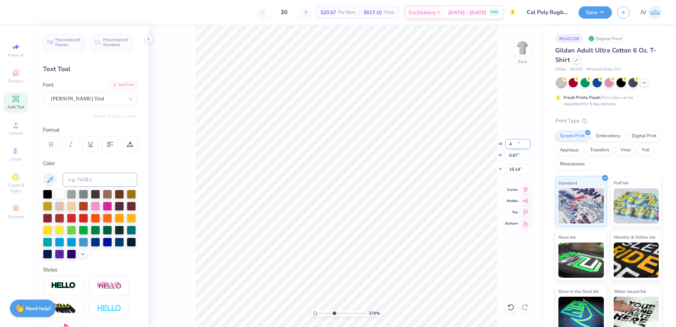
type input "14.99"
click at [525, 189] on icon at bounding box center [526, 188] width 10 height 8
drag, startPoint x: 334, startPoint y: 313, endPoint x: 323, endPoint y: 315, distance: 11.5
type input "1.41"
click at [323, 315] on input "range" at bounding box center [343, 313] width 48 height 6
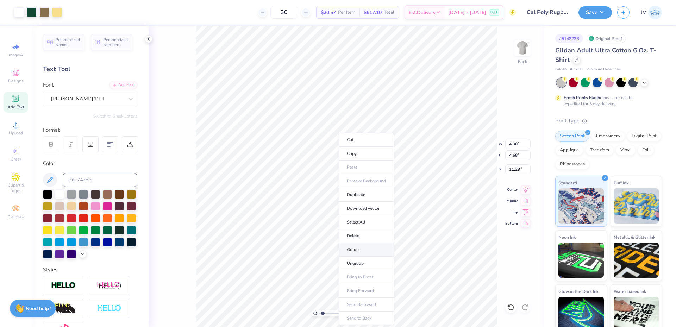
click at [361, 250] on li "Group" at bounding box center [366, 250] width 55 height 14
click at [514, 157] on input "4.68" at bounding box center [517, 155] width 25 height 10
type input "3.5"
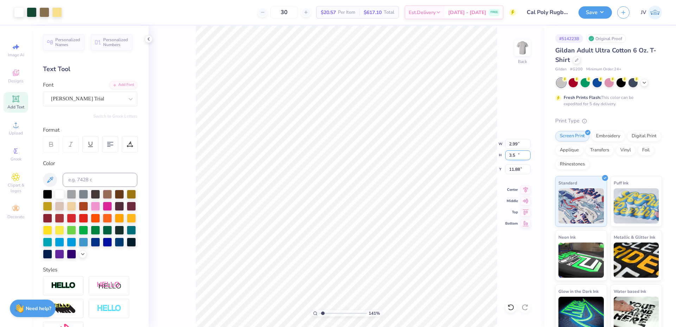
type input "2.99"
type input "3.50"
type input "11.88"
click at [513, 170] on input "11.88" at bounding box center [517, 169] width 25 height 10
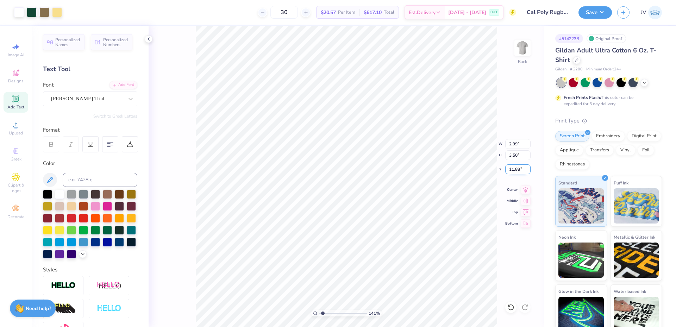
click at [513, 170] on input "11.88" at bounding box center [517, 169] width 25 height 10
type input "3.00"
drag, startPoint x: 323, startPoint y: 313, endPoint x: 318, endPoint y: 313, distance: 4.9
type input "1"
click at [319, 313] on input "range" at bounding box center [343, 313] width 48 height 6
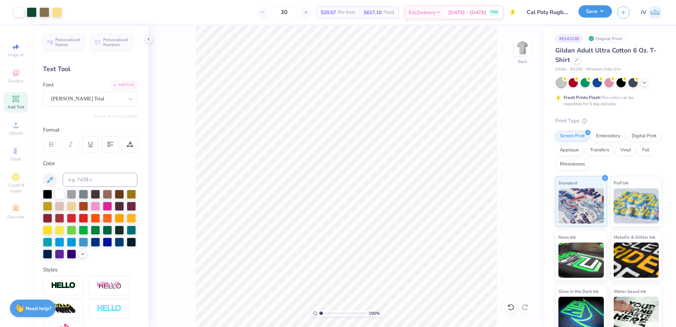
click at [590, 13] on button "Save" at bounding box center [594, 11] width 33 height 12
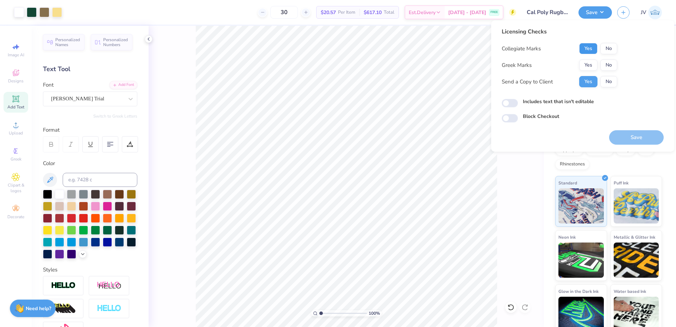
click at [590, 46] on button "Yes" at bounding box center [588, 48] width 18 height 11
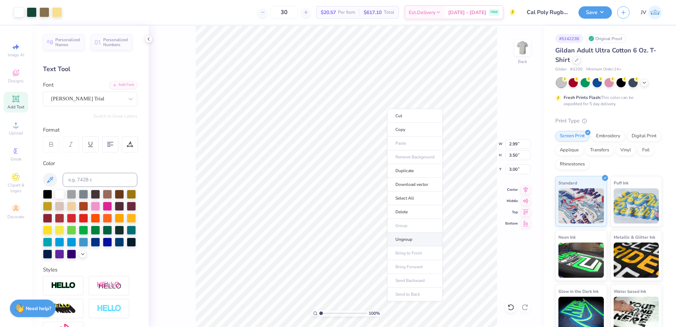
click at [410, 237] on li "Ungroup" at bounding box center [414, 240] width 55 height 14
click at [599, 9] on button "Save" at bounding box center [594, 11] width 33 height 12
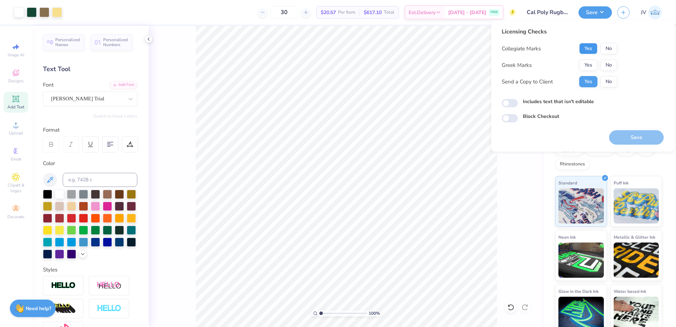
click at [593, 46] on button "Yes" at bounding box center [588, 48] width 18 height 11
click at [608, 67] on button "No" at bounding box center [608, 65] width 17 height 11
click at [640, 138] on button "Save" at bounding box center [636, 137] width 55 height 14
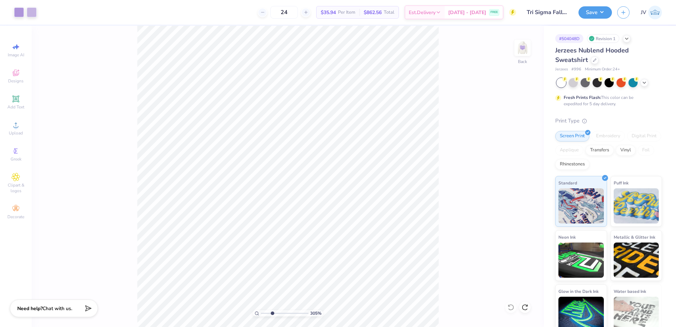
drag, startPoint x: 263, startPoint y: 314, endPoint x: 272, endPoint y: 312, distance: 9.4
click at [272, 312] on input "range" at bounding box center [285, 313] width 48 height 6
click at [427, 204] on li "Ungroup" at bounding box center [436, 205] width 55 height 14
drag, startPoint x: 273, startPoint y: 313, endPoint x: 294, endPoint y: 311, distance: 21.5
click at [294, 311] on input "range" at bounding box center [285, 313] width 48 height 6
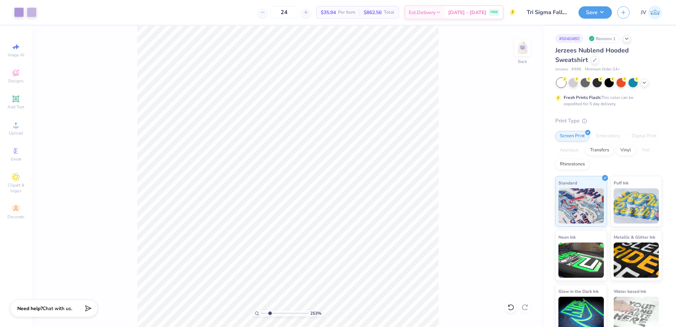
drag, startPoint x: 294, startPoint y: 313, endPoint x: 270, endPoint y: 315, distance: 24.4
click at [270, 315] on input "range" at bounding box center [285, 313] width 48 height 6
drag, startPoint x: 271, startPoint y: 313, endPoint x: 249, endPoint y: 315, distance: 21.5
click at [261, 315] on input "range" at bounding box center [285, 313] width 48 height 6
click at [524, 56] on img at bounding box center [522, 48] width 28 height 28
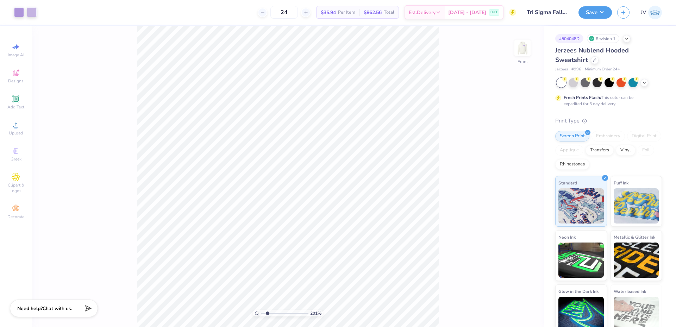
drag, startPoint x: 263, startPoint y: 314, endPoint x: 267, endPoint y: 312, distance: 4.1
click at [267, 312] on input "range" at bounding box center [285, 313] width 48 height 6
drag, startPoint x: 267, startPoint y: 314, endPoint x: 240, endPoint y: 315, distance: 26.8
type input "1"
click at [261, 315] on input "range" at bounding box center [285, 313] width 48 height 6
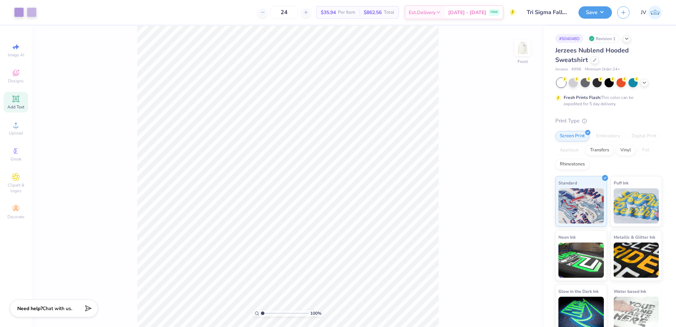
click at [15, 94] on div "Add Text" at bounding box center [16, 102] width 25 height 21
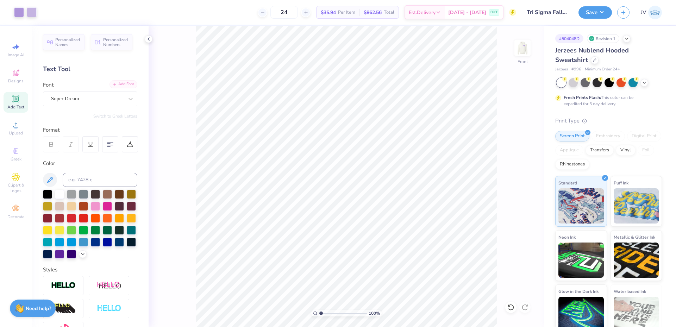
click at [125, 89] on div "Add Font Font Super Dream" at bounding box center [90, 93] width 94 height 25
click at [121, 87] on div "Add Font" at bounding box center [123, 84] width 28 height 8
click at [17, 125] on icon at bounding box center [16, 125] width 8 height 8
click at [119, 98] on div "Super Dream" at bounding box center [87, 98] width 74 height 11
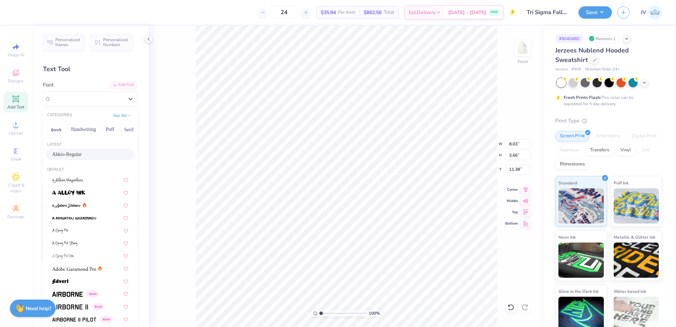
click at [66, 150] on div "Ahkio-Regular" at bounding box center [90, 155] width 89 height 12
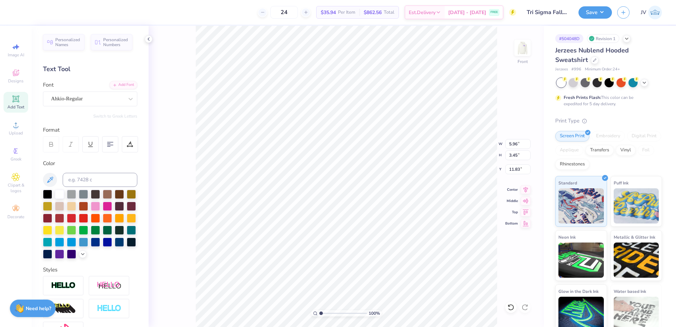
type input "5.96"
type input "3.45"
type input "11.83"
click at [107, 101] on div "Super Dream" at bounding box center [87, 98] width 74 height 11
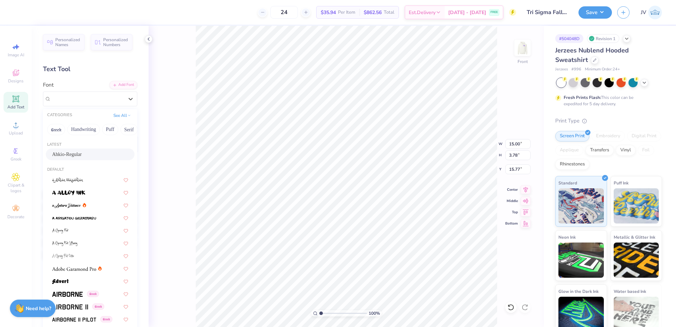
click at [89, 152] on div "Ahkio-Regular" at bounding box center [90, 154] width 76 height 7
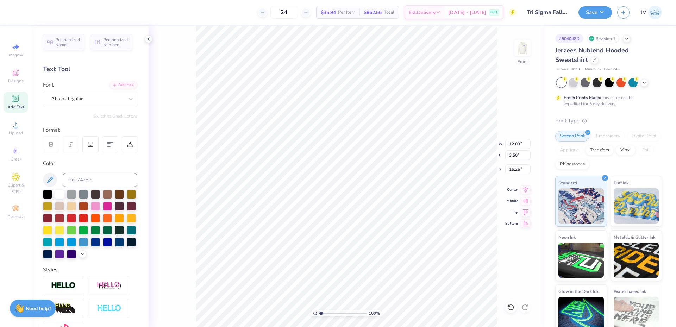
type input "12.03"
type input "3.50"
type input "16.26"
type input "13.19"
type input "12.07"
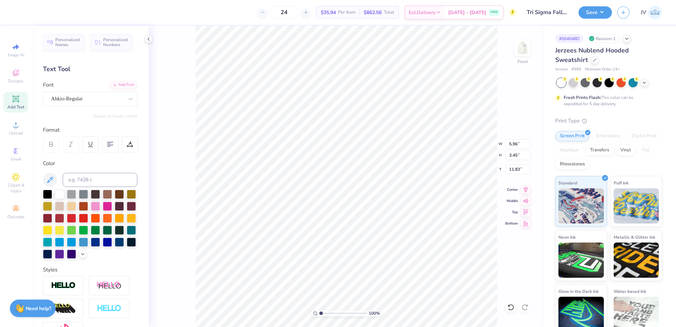
type input "9.72"
click at [17, 126] on circle at bounding box center [16, 127] width 4 height 4
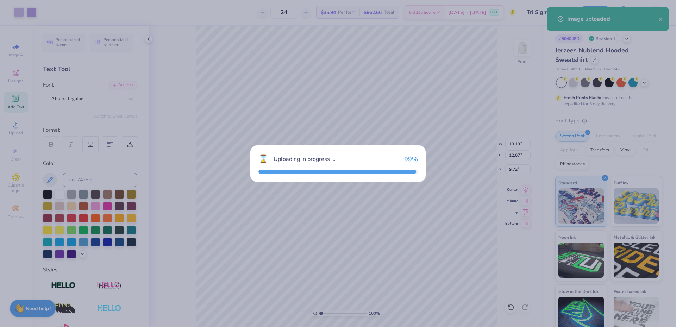
type input "15.00"
type input "13.72"
type input "8.89"
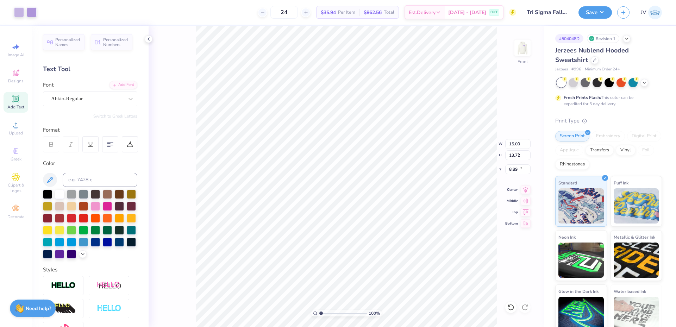
type input "9.56"
type input "8.74"
type input "13.87"
type input "13.19"
type input "12.07"
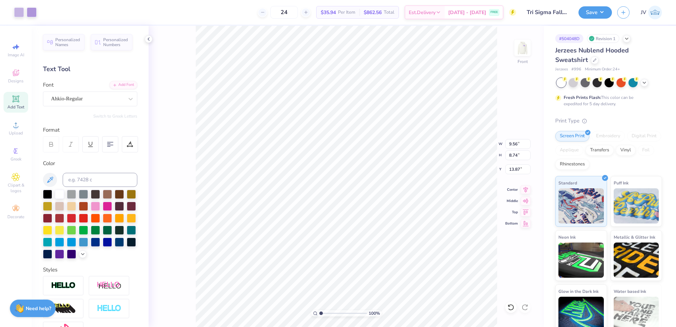
type input "9.72"
click at [508, 145] on input "13.19" at bounding box center [517, 144] width 25 height 10
click at [508, 144] on input "13.19" at bounding box center [517, 144] width 25 height 10
type input "9.56"
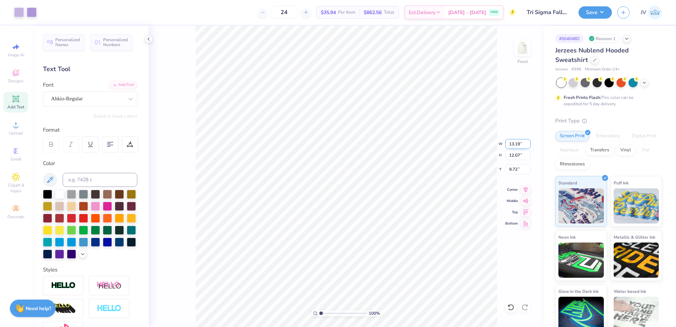
type input "8.74"
type input "13.87"
click at [511, 142] on input "9.56" at bounding box center [517, 144] width 25 height 10
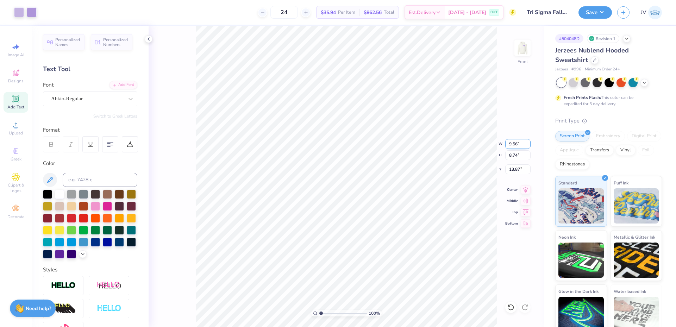
paste input "13.19"
type input "13.19"
type input "12.07"
click at [512, 167] on input "9.72" at bounding box center [517, 169] width 25 height 10
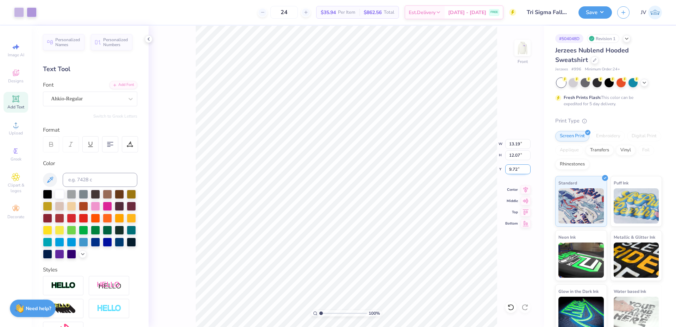
click at [512, 167] on input "9.72" at bounding box center [517, 169] width 25 height 10
click at [513, 169] on input "12.20" at bounding box center [517, 169] width 25 height 10
paste input "9.72"
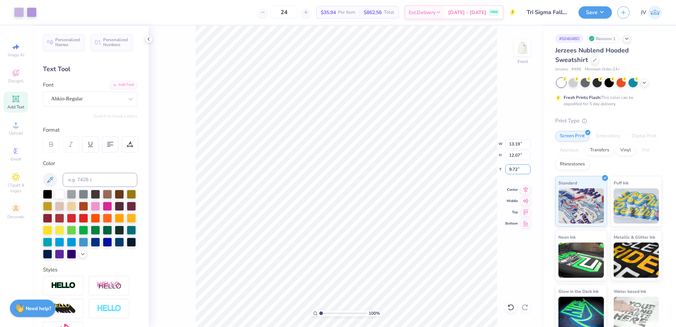
type input "9.72"
click at [524, 177] on div "100 % Front W 13.19 13.19 " H 12.07 12.07 " Y 9.72 9.72 " Center Middle Top Bot…" at bounding box center [346, 176] width 395 height 301
drag, startPoint x: 321, startPoint y: 311, endPoint x: 330, endPoint y: 310, distance: 8.5
click at [330, 310] on input "range" at bounding box center [343, 313] width 48 height 6
type input "2.74"
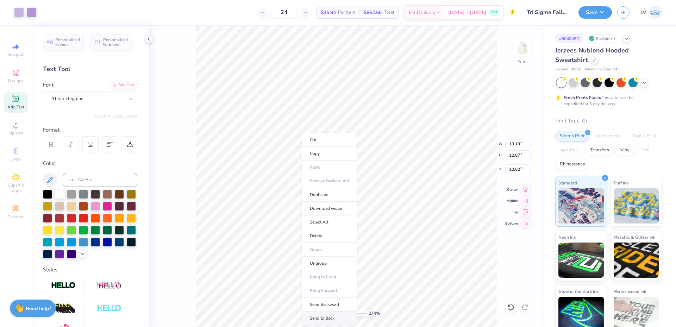
click at [332, 320] on li "Send to Back" at bounding box center [329, 319] width 55 height 14
click at [527, 189] on icon at bounding box center [526, 188] width 10 height 8
click at [524, 190] on icon at bounding box center [526, 188] width 10 height 8
type input "12.03"
type input "3.50"
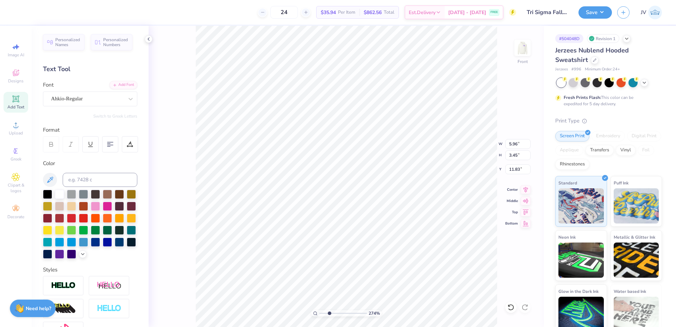
type input "16.26"
click at [527, 187] on icon at bounding box center [526, 188] width 10 height 8
drag, startPoint x: 330, startPoint y: 312, endPoint x: 324, endPoint y: 313, distance: 6.0
type input "1.63"
click at [324, 313] on input "range" at bounding box center [343, 313] width 48 height 6
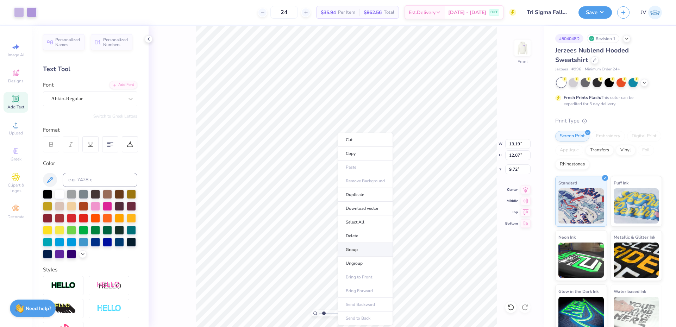
click at [356, 250] on li "Group" at bounding box center [365, 250] width 55 height 14
click at [515, 144] on input "13.19" at bounding box center [517, 144] width 25 height 10
type input "15.00"
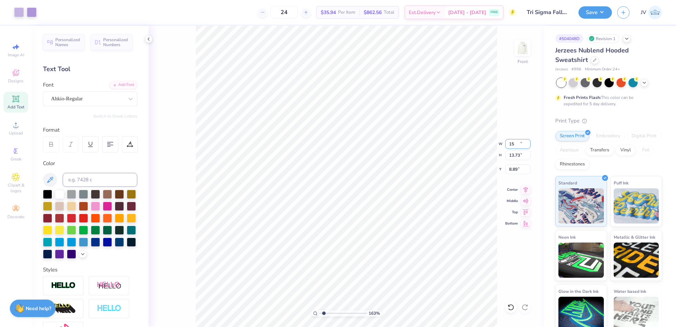
type input "13.73"
click at [513, 173] on input "8.89" at bounding box center [517, 169] width 25 height 10
click at [513, 168] on input "5.00" at bounding box center [517, 169] width 25 height 10
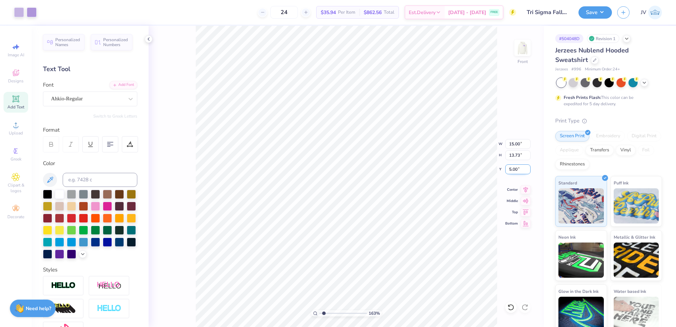
click at [513, 168] on input "5.00" at bounding box center [517, 169] width 25 height 10
type input "6.00"
drag, startPoint x: 324, startPoint y: 313, endPoint x: 317, endPoint y: 313, distance: 7.7
type input "1"
click at [319, 313] on input "range" at bounding box center [343, 313] width 48 height 6
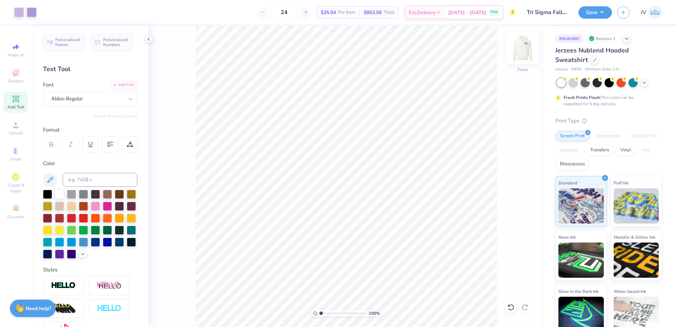
click at [526, 52] on img at bounding box center [522, 48] width 28 height 28
click at [16, 126] on circle at bounding box center [16, 127] width 4 height 4
click at [127, 100] on icon at bounding box center [130, 98] width 7 height 7
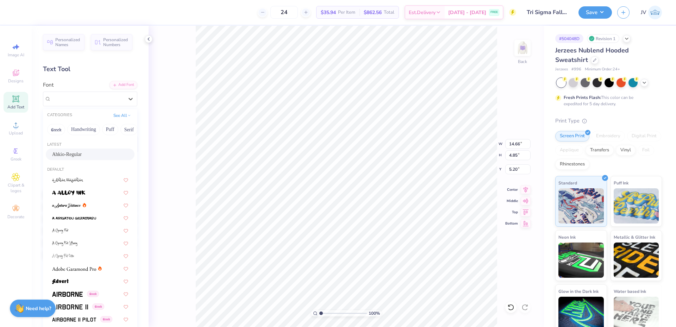
click at [90, 156] on div "Ahkio-Regular" at bounding box center [90, 154] width 76 height 7
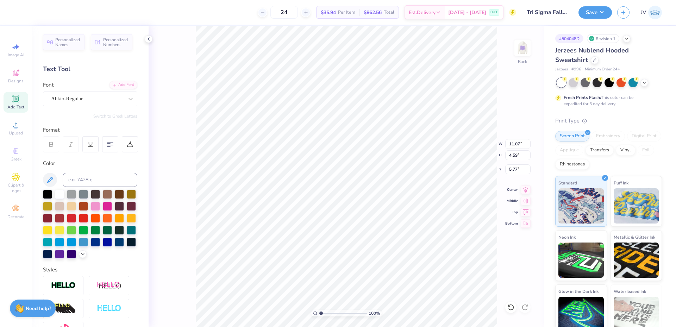
type input "11.07"
type input "4.59"
type input "5.77"
click at [127, 98] on icon at bounding box center [130, 98] width 7 height 7
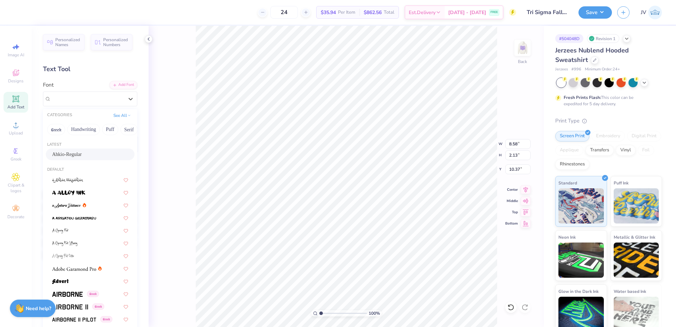
click at [71, 152] on span "Ahkio-Regular" at bounding box center [67, 154] width 30 height 7
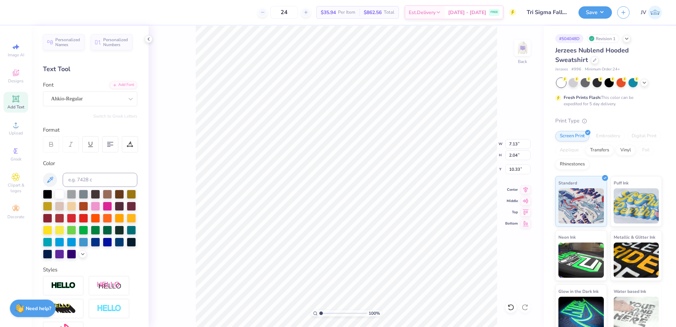
type input "7.13"
type input "2.04"
type input "10.33"
click at [528, 189] on icon at bounding box center [526, 188] width 10 height 8
click at [526, 190] on icon at bounding box center [526, 188] width 10 height 8
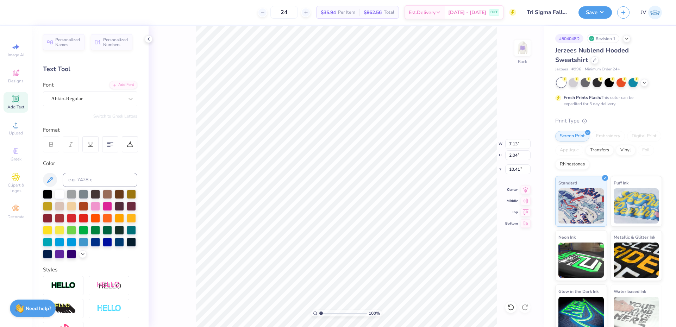
type input "10.41"
drag, startPoint x: 321, startPoint y: 314, endPoint x: 324, endPoint y: 313, distance: 3.7
click at [324, 313] on input "range" at bounding box center [343, 313] width 48 height 6
type input "1.8"
type input "10.19"
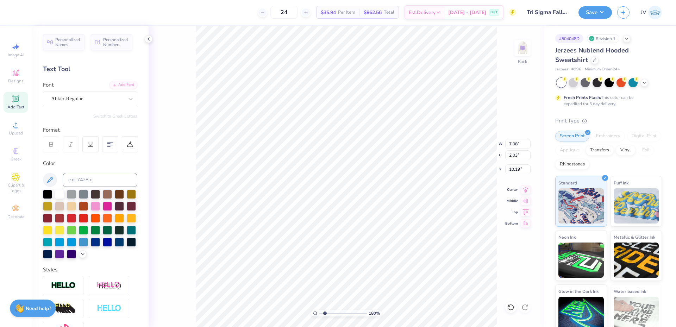
type input "7.08"
type input "2.03"
type input "10.20"
type input "7.04"
type input "2.02"
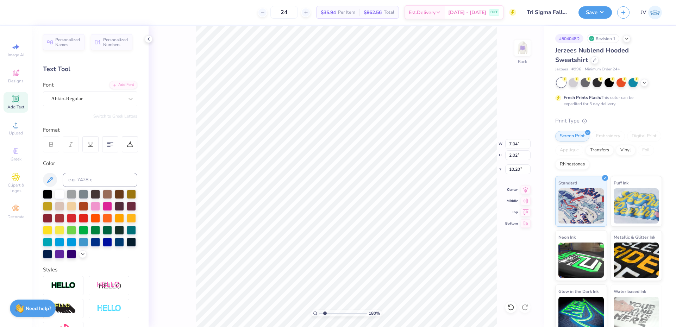
type input "10.25"
type input "6.96"
type input "1.99"
type input "10.27"
click at [203, 18] on div "Art colors 24 $35.94 Per Item $862.56 Total Est. Delivery Sep 15 - 18 FREE Desi…" at bounding box center [338, 163] width 676 height 327
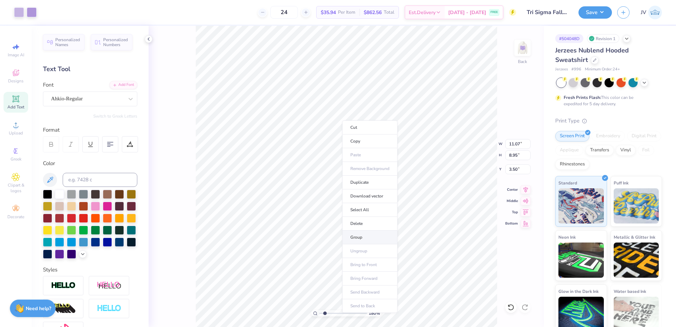
click at [367, 238] on li "Group" at bounding box center [369, 238] width 55 height 14
click at [516, 146] on input "11.07" at bounding box center [517, 144] width 25 height 10
type input "3.50"
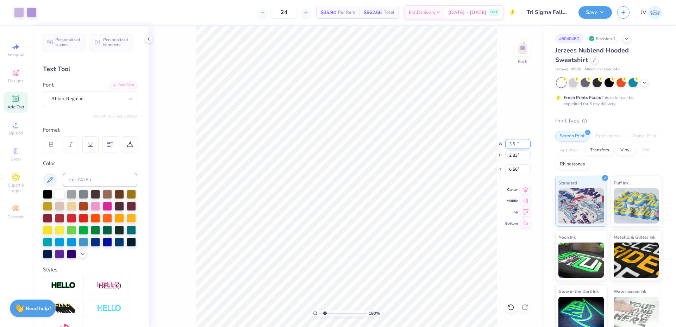
type input "2.83"
click at [518, 166] on input "6.56" at bounding box center [517, 169] width 25 height 10
type input "3.00"
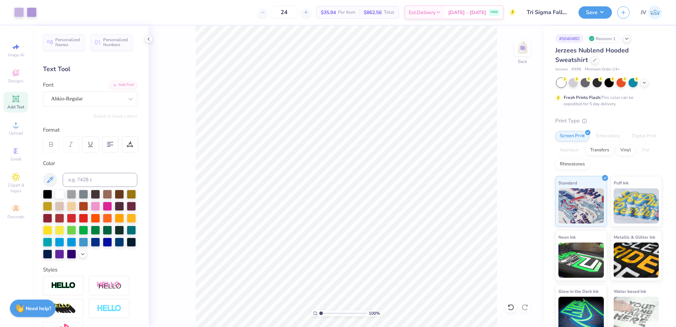
drag, startPoint x: 324, startPoint y: 313, endPoint x: 307, endPoint y: 314, distance: 16.9
type input "1"
click at [319, 314] on input "range" at bounding box center [343, 313] width 48 height 6
click at [525, 47] on img at bounding box center [522, 48] width 28 height 28
click at [347, 257] on li "Ungroup" at bounding box center [354, 259] width 55 height 14
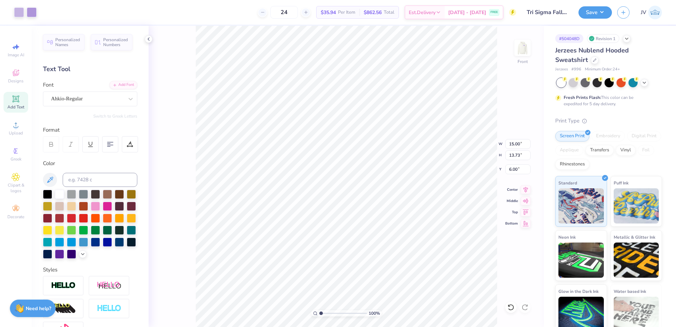
type input "5.00"
click at [335, 261] on li "Ungroup" at bounding box center [344, 264] width 55 height 14
click at [315, 314] on li "Send to Back" at bounding box center [322, 319] width 55 height 14
click at [409, 246] on li "Group" at bounding box center [420, 250] width 55 height 14
click at [513, 145] on input "14.67" at bounding box center [517, 144] width 25 height 10
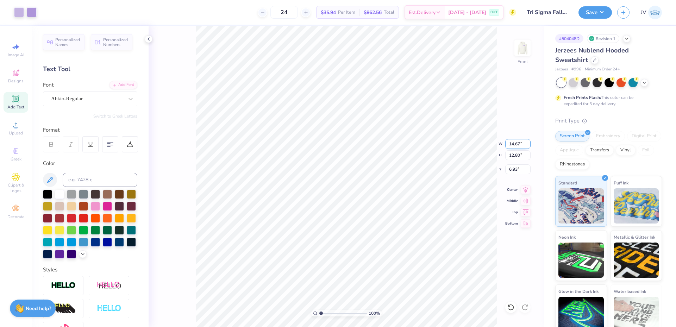
click at [513, 145] on input "14.67" at bounding box center [517, 144] width 25 height 10
click at [513, 144] on input "14.67" at bounding box center [517, 144] width 25 height 10
type input "15.00"
type input "13.09"
click at [515, 173] on input "6.78" at bounding box center [517, 169] width 25 height 10
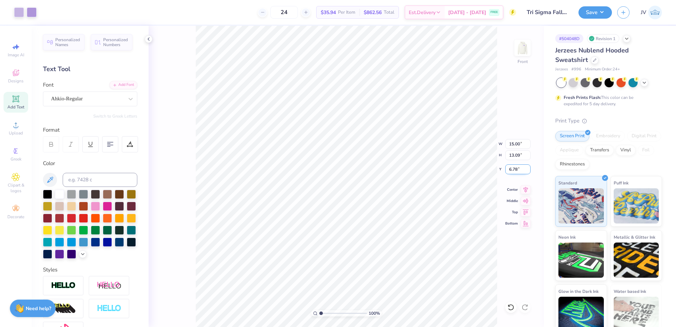
click at [515, 173] on input "6.78" at bounding box center [517, 169] width 25 height 10
type input "6.00"
click at [605, 10] on button "Save" at bounding box center [594, 11] width 33 height 12
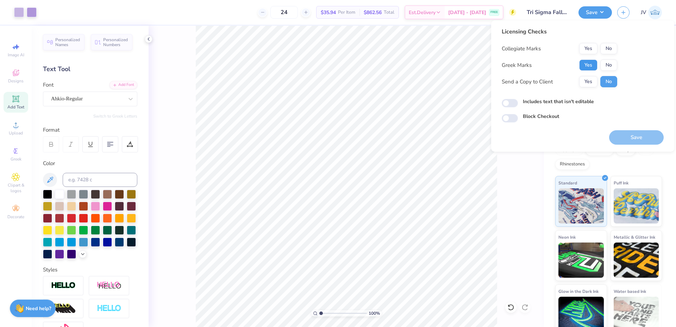
click at [594, 67] on button "Yes" at bounding box center [588, 65] width 18 height 11
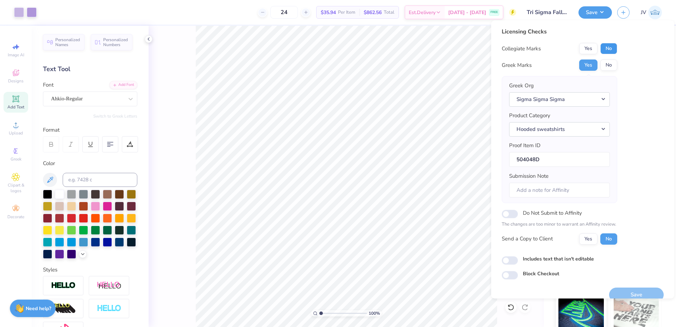
click at [606, 46] on button "No" at bounding box center [608, 48] width 17 height 11
click at [627, 290] on button "Save" at bounding box center [636, 295] width 55 height 14
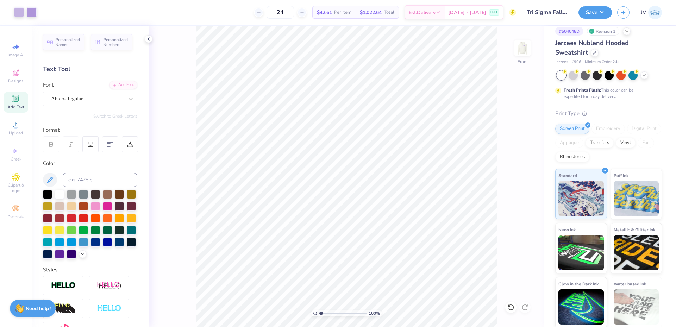
scroll to position [8, 0]
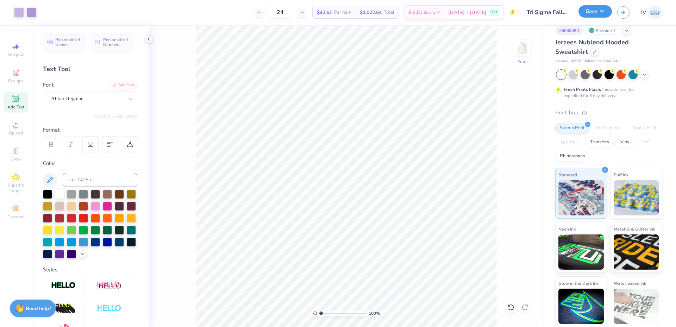
click at [600, 10] on button "Save" at bounding box center [594, 11] width 33 height 12
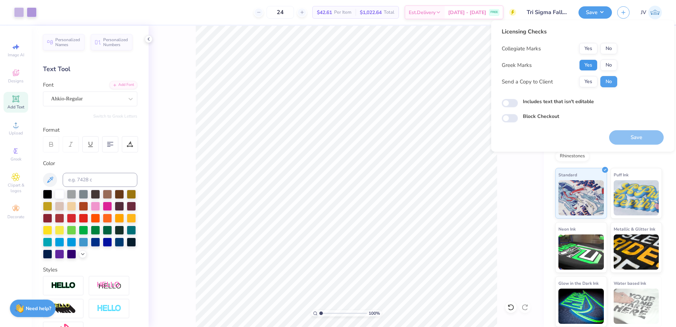
click at [581, 63] on button "Yes" at bounding box center [588, 65] width 18 height 11
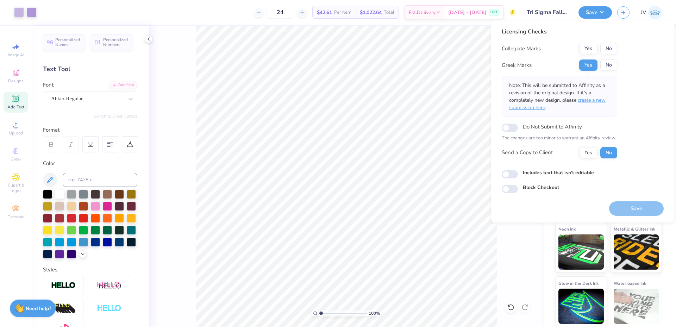
click at [587, 101] on span "create a new submission here" at bounding box center [557, 104] width 96 height 14
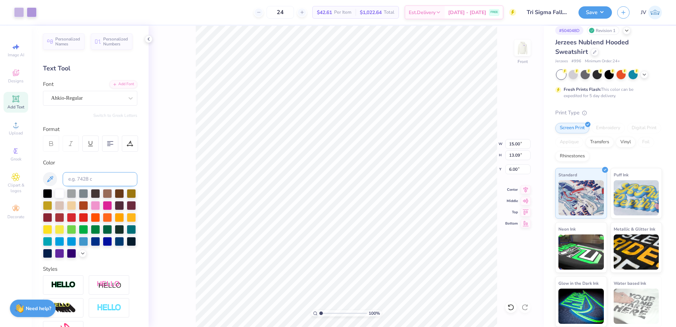
scroll to position [0, 0]
click at [583, 112] on icon at bounding box center [584, 111] width 5 height 5
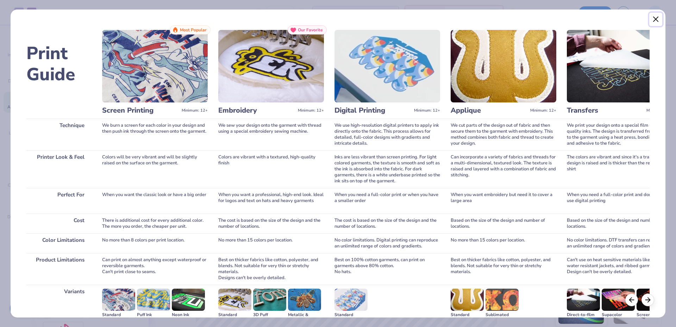
click at [655, 20] on button "Close" at bounding box center [655, 19] width 13 height 13
